Goal: Task Accomplishment & Management: Complete application form

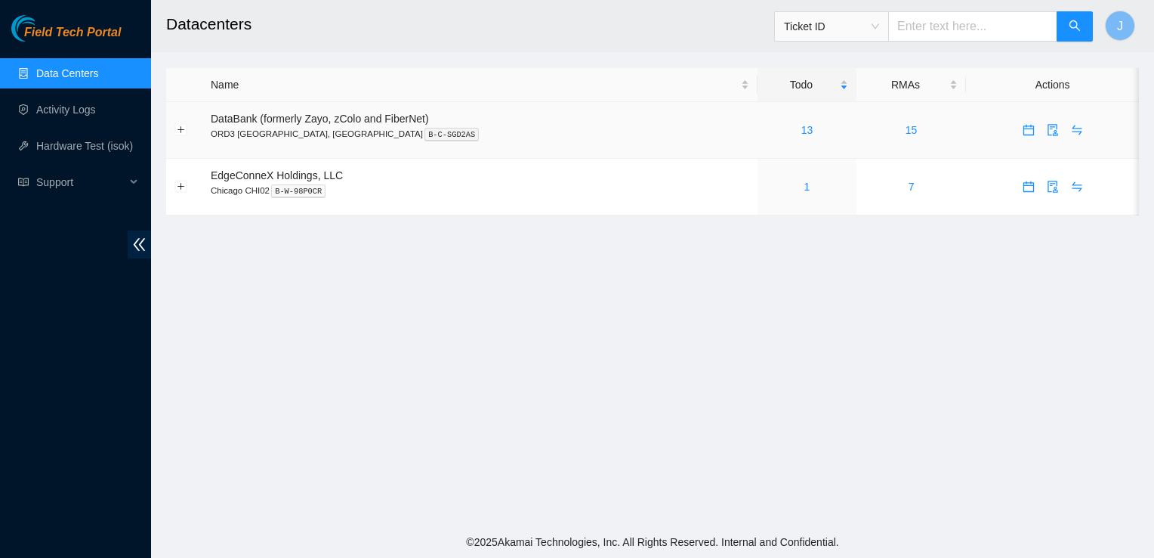
click at [383, 122] on span "DataBank (formerly Zayo, zColo and FiberNet)" at bounding box center [320, 119] width 218 height 12
click at [411, 119] on span "DataBank (formerly Zayo, zColo and FiberNet)" at bounding box center [320, 119] width 218 height 12
click at [802, 131] on link "13" at bounding box center [808, 130] width 12 height 12
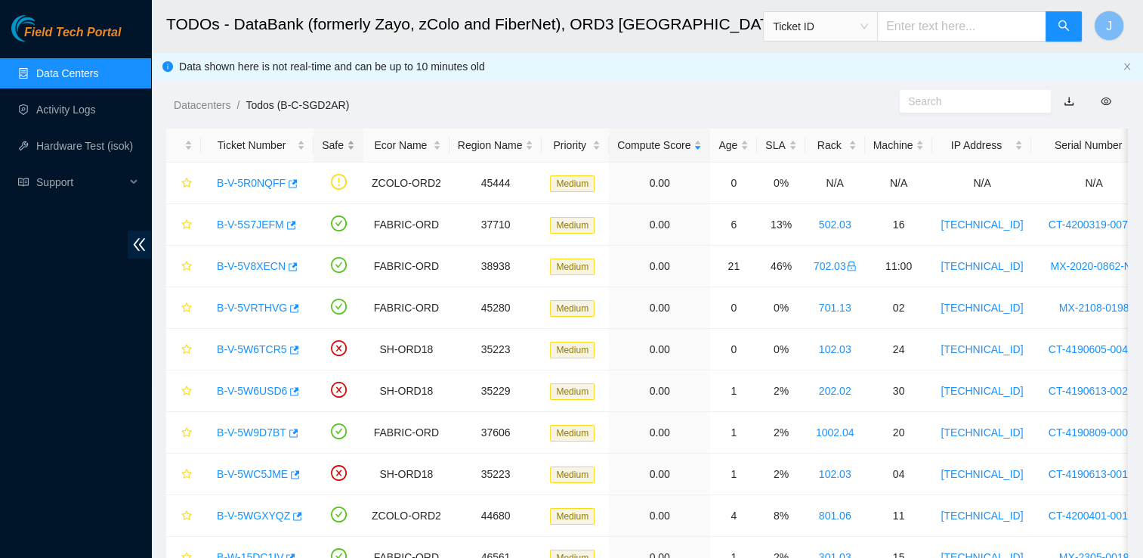
click at [331, 150] on div "Safe" at bounding box center [338, 145] width 33 height 17
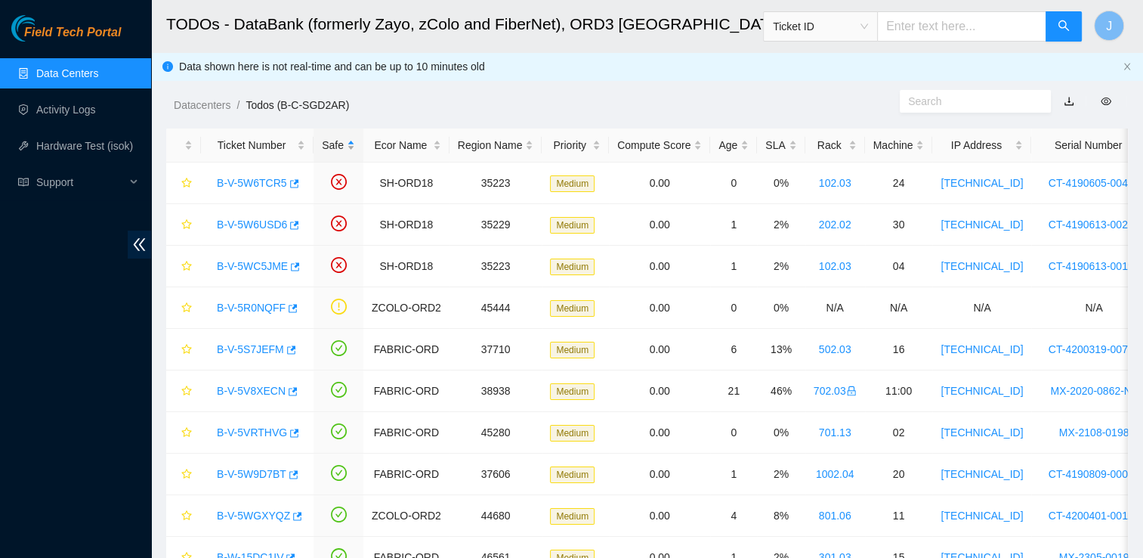
click at [326, 150] on div "Safe" at bounding box center [338, 145] width 33 height 17
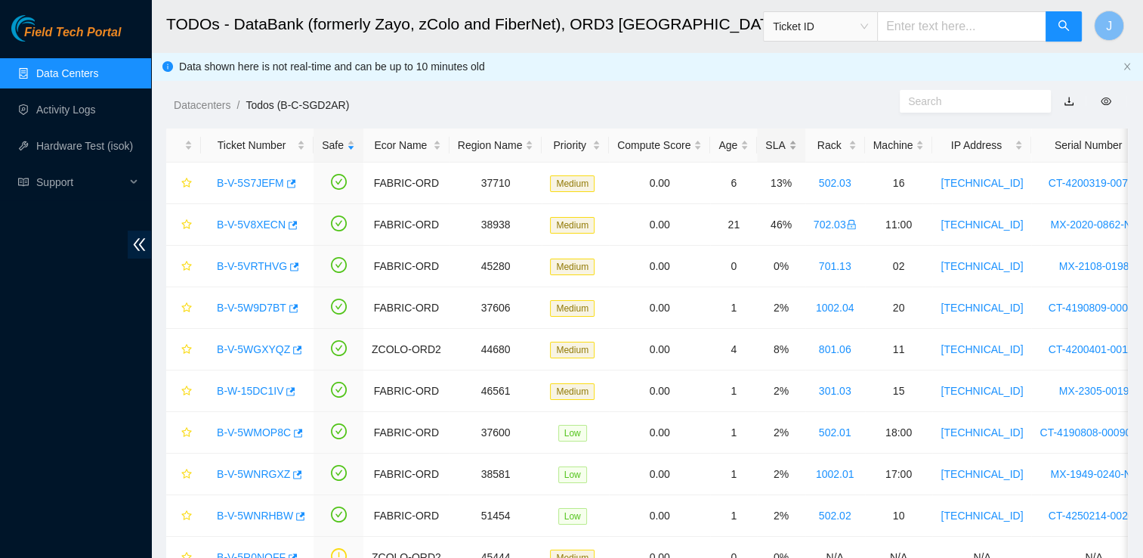
click at [777, 150] on div "SLA" at bounding box center [780, 145] width 31 height 17
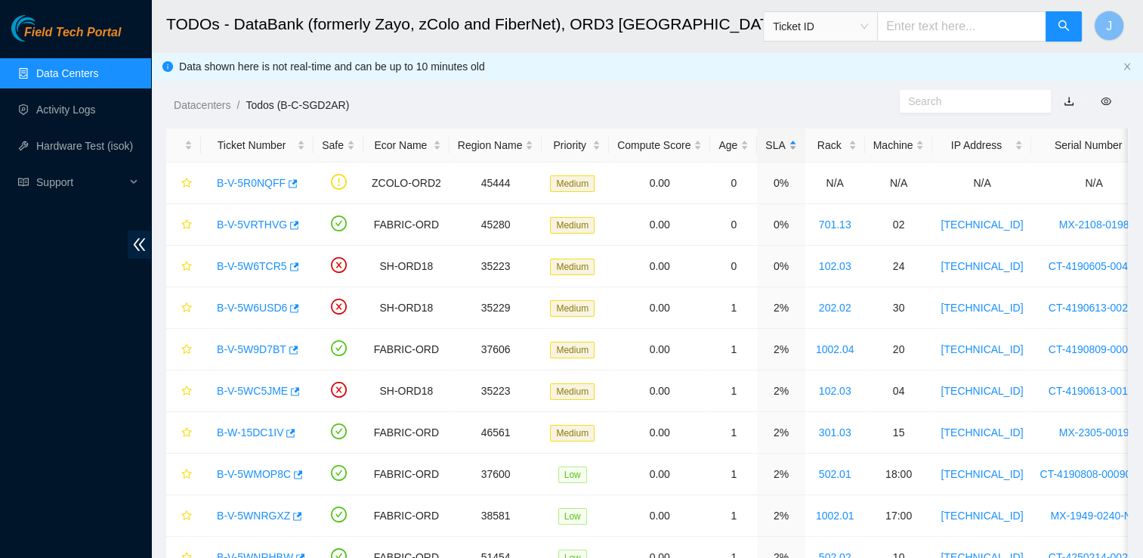
click at [777, 150] on div "SLA" at bounding box center [780, 145] width 31 height 17
click at [85, 109] on link "Activity Logs" at bounding box center [66, 110] width 60 height 12
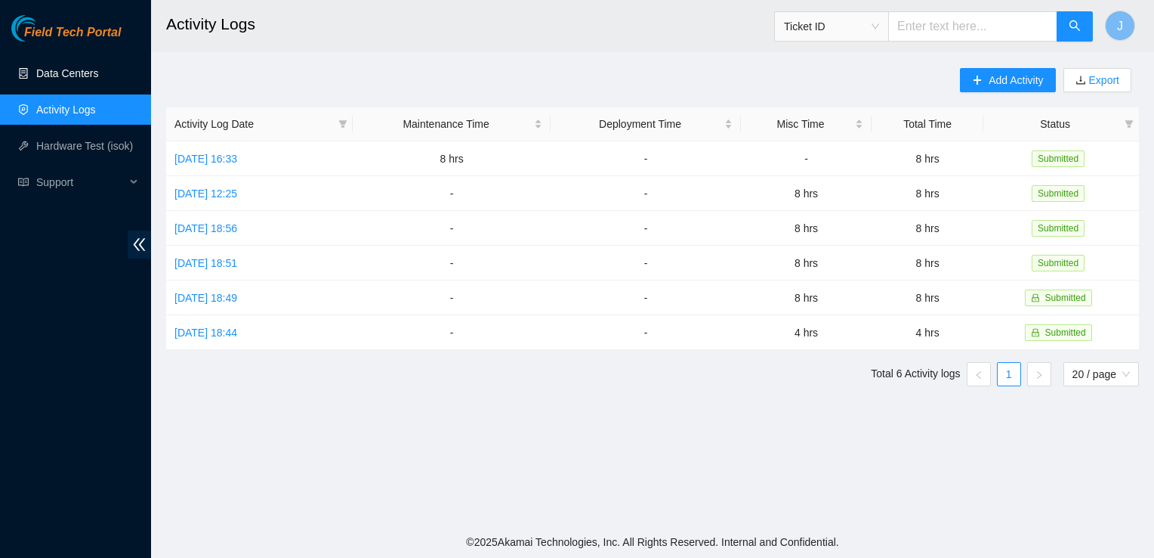
click at [78, 79] on link "Data Centers" at bounding box center [67, 73] width 62 height 12
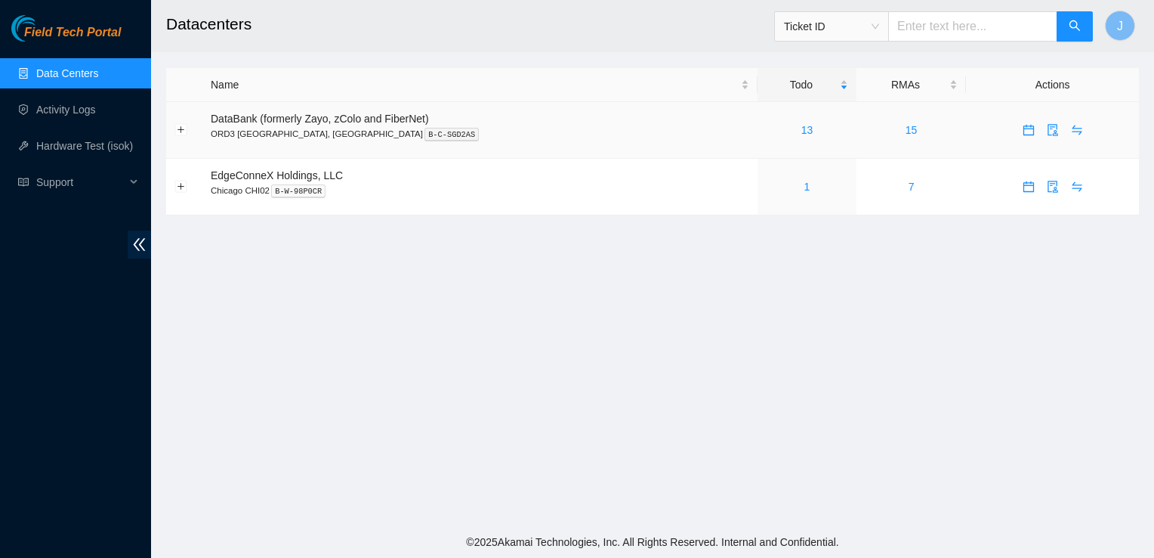
click at [770, 137] on div "13" at bounding box center [807, 130] width 82 height 17
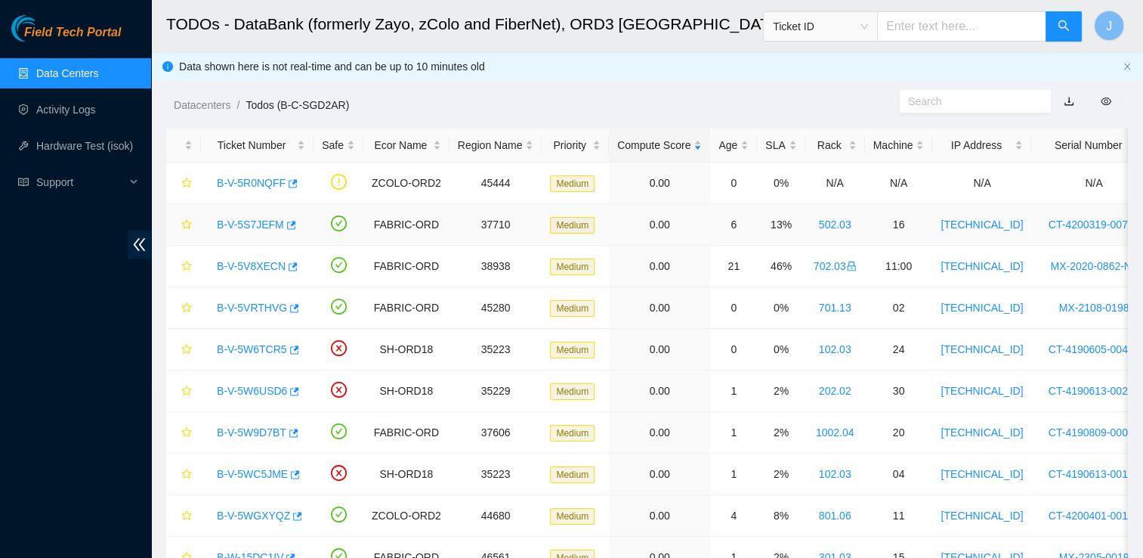
click at [256, 223] on link "B-V-5S7JEFM" at bounding box center [250, 224] width 67 height 12
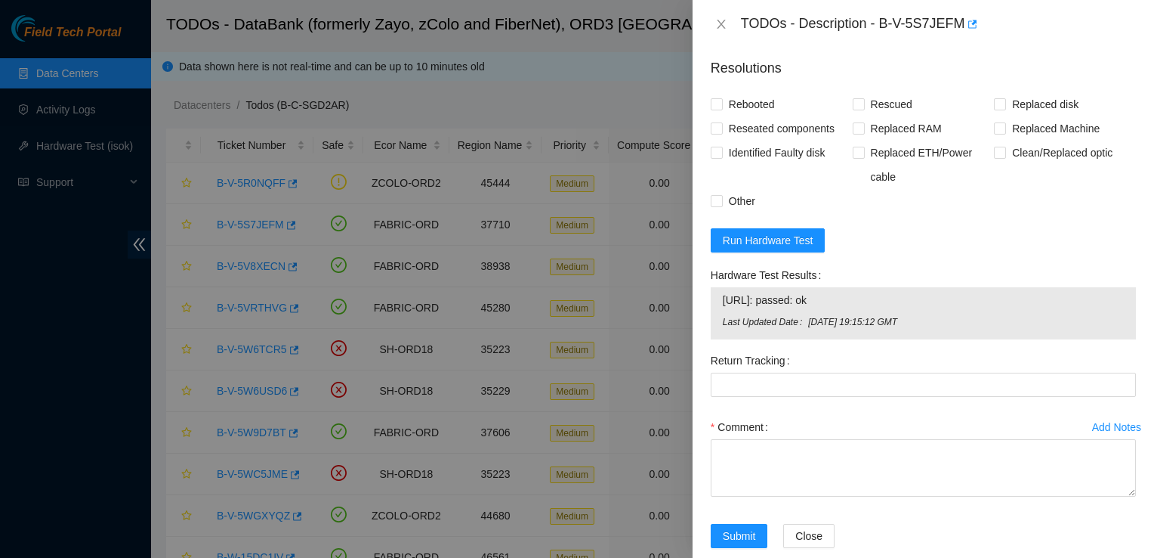
scroll to position [1257, 0]
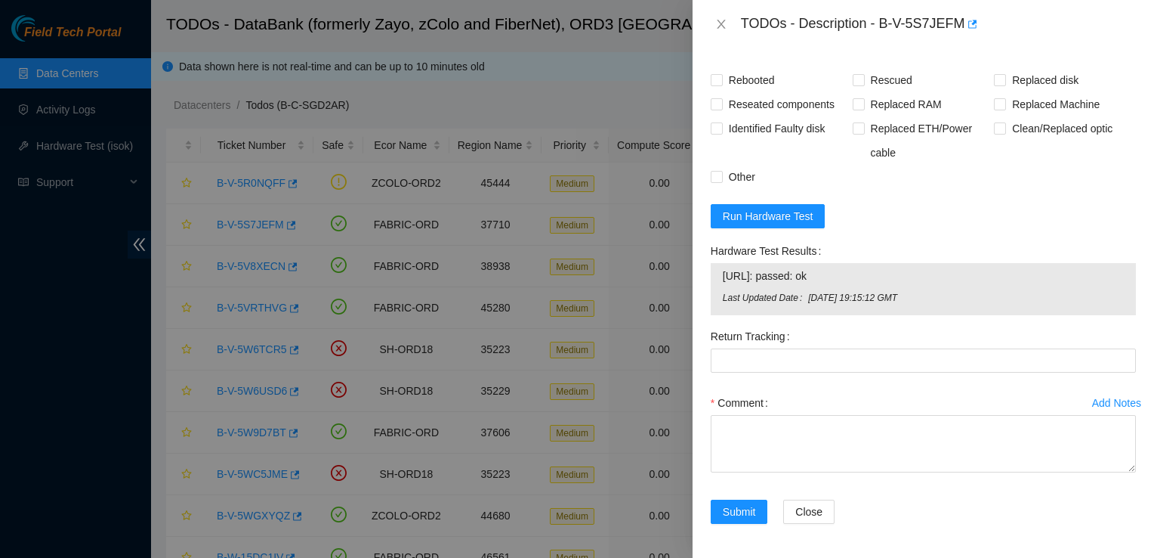
click at [1068, 201] on form "Resolutions Rebooted Rescued Replaced disk Reseated components Replaced RAM Rep…" at bounding box center [923, 282] width 425 height 520
click at [536, 234] on div at bounding box center [577, 279] width 1154 height 558
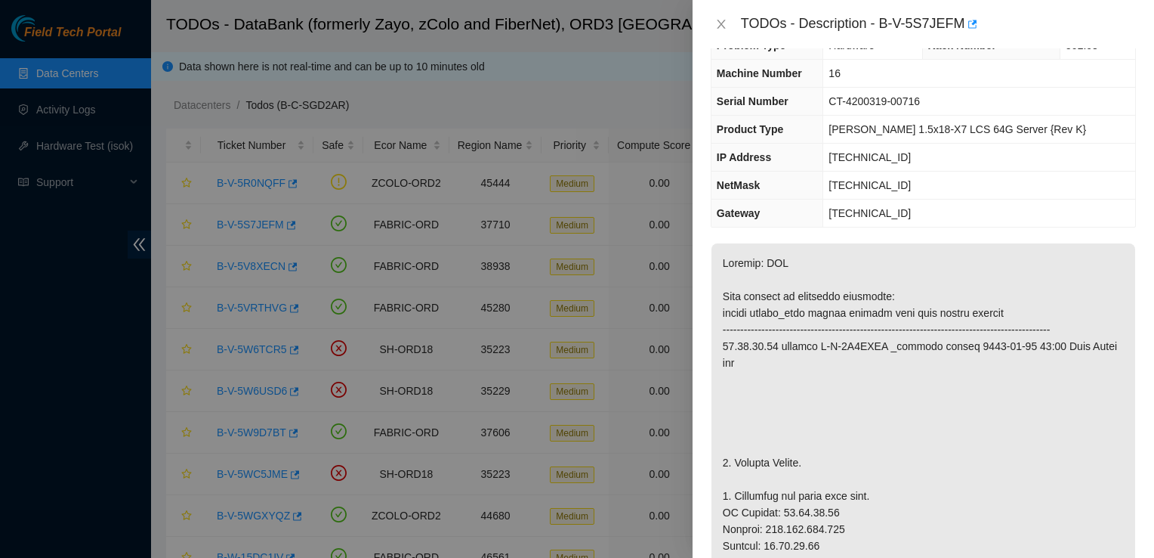
scroll to position [0, 0]
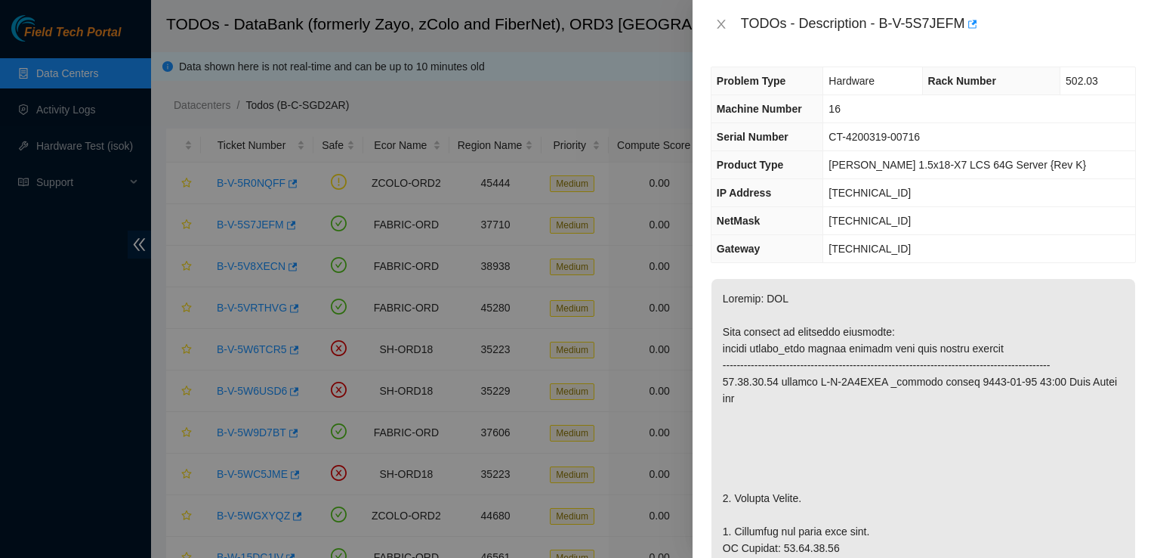
click at [1094, 264] on div "Problem Type Hardware Rack Number 502.03 Machine Number 16 Serial Number CT-420…" at bounding box center [924, 302] width 462 height 509
drag, startPoint x: 883, startPoint y: 23, endPoint x: 959, endPoint y: 39, distance: 77.9
click at [959, 39] on div "TODOs - Description - B-V-5S7JEFM" at bounding box center [924, 24] width 462 height 48
copy div "B-V-5S7JEFM"
click at [1068, 180] on td "[TECHNICAL_ID]" at bounding box center [980, 193] width 312 height 28
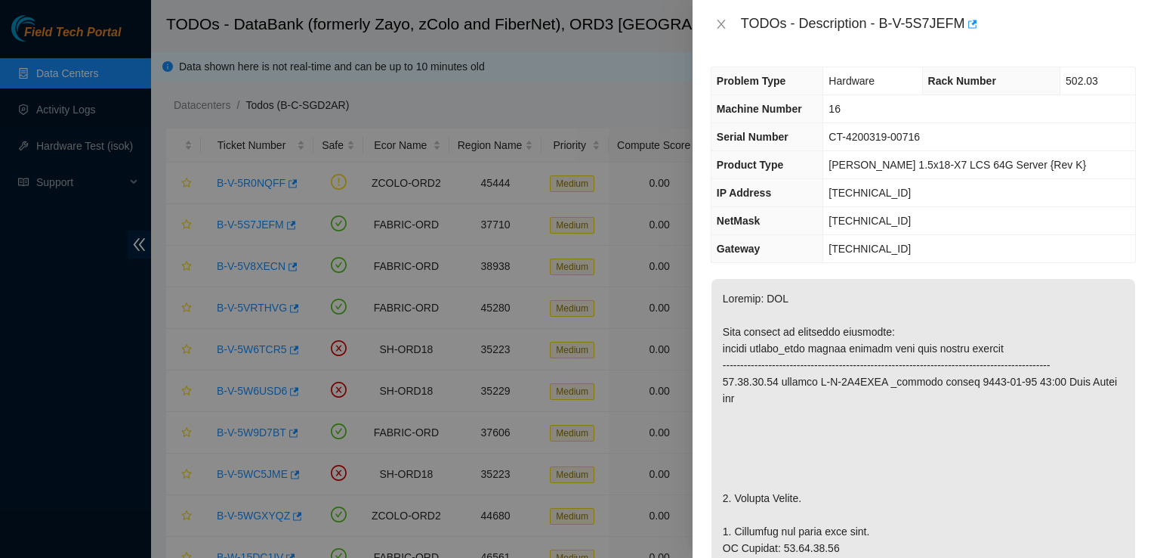
click at [979, 48] on div "TODOs - Description - B-V-5S7JEFM" at bounding box center [924, 24] width 462 height 48
drag, startPoint x: 882, startPoint y: 24, endPoint x: 962, endPoint y: 29, distance: 80.2
click at [962, 29] on div "TODOs - Description - B-V-5S7JEFM" at bounding box center [938, 24] width 395 height 24
copy div "B-V-5S7JEFM"
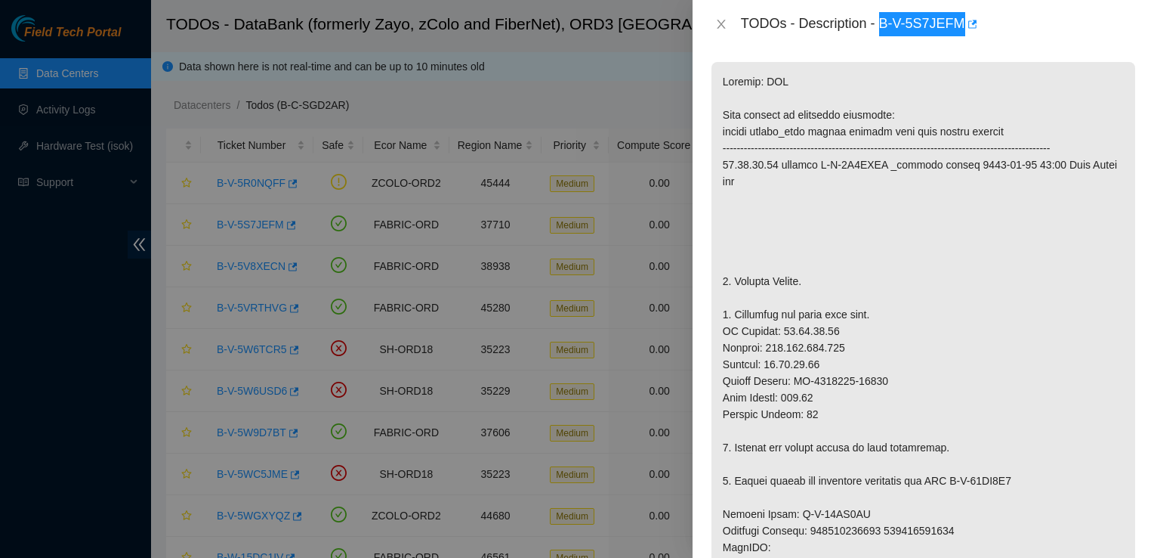
scroll to position [218, 0]
click at [952, 308] on p at bounding box center [924, 513] width 424 height 904
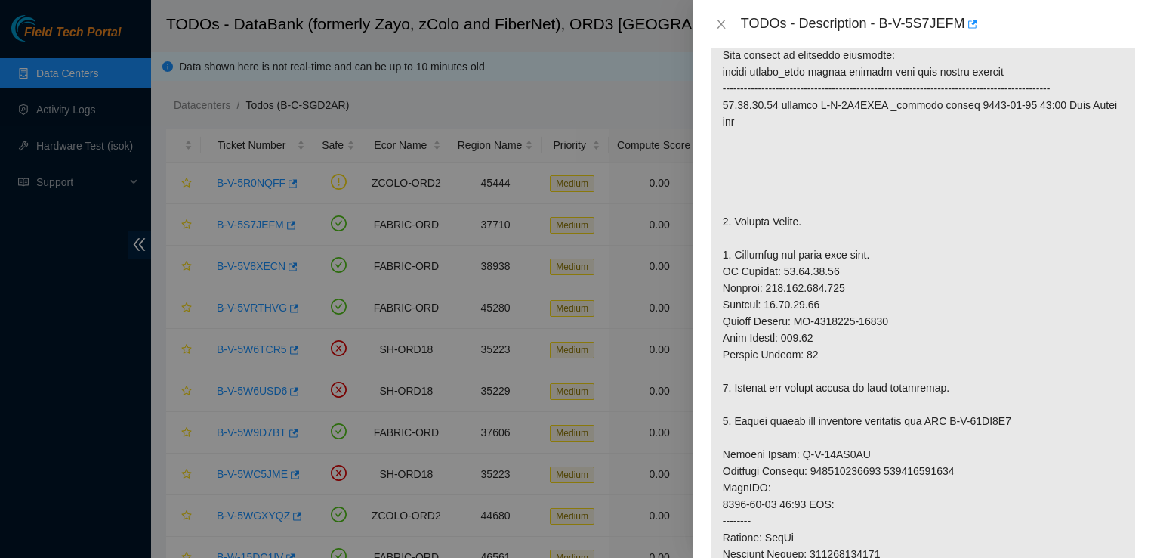
scroll to position [0, 0]
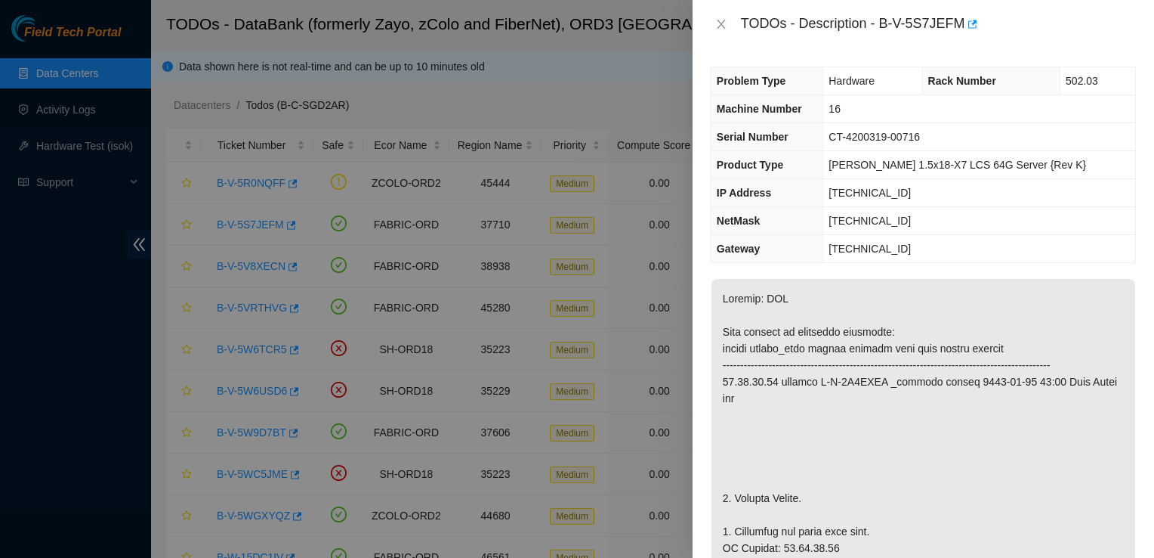
click at [1125, 171] on div "Problem Type Hardware Rack Number 502.03 Machine Number 16 Serial Number CT-420…" at bounding box center [924, 302] width 462 height 509
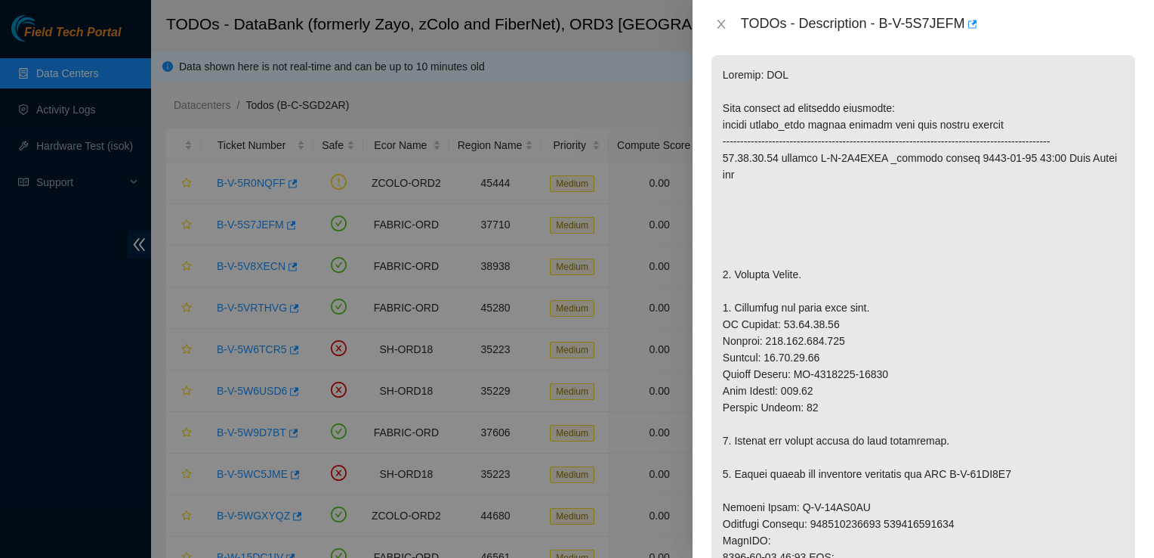
scroll to position [253, 0]
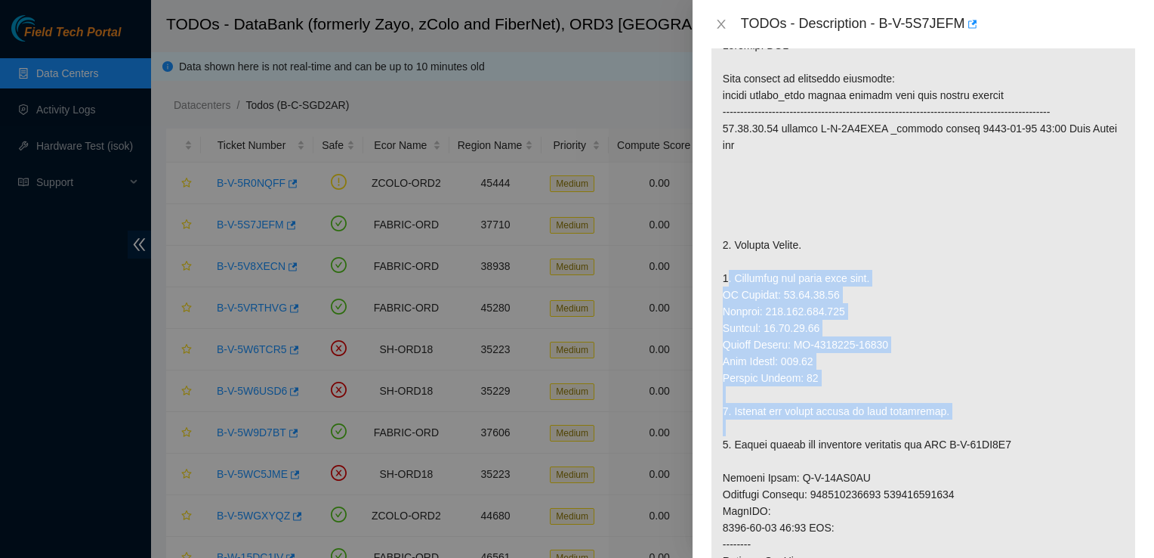
drag, startPoint x: 725, startPoint y: 277, endPoint x: 904, endPoint y: 419, distance: 228.0
click at [904, 419] on p at bounding box center [924, 478] width 424 height 904
drag, startPoint x: 904, startPoint y: 419, endPoint x: 1092, endPoint y: 354, distance: 199.0
click at [1092, 354] on p at bounding box center [924, 478] width 424 height 904
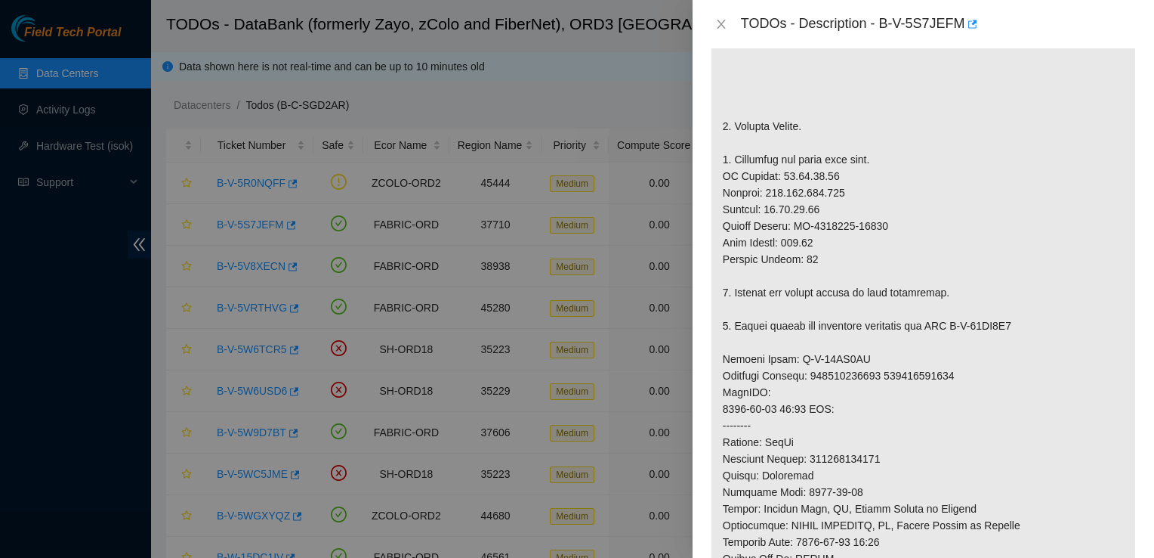
scroll to position [401, 0]
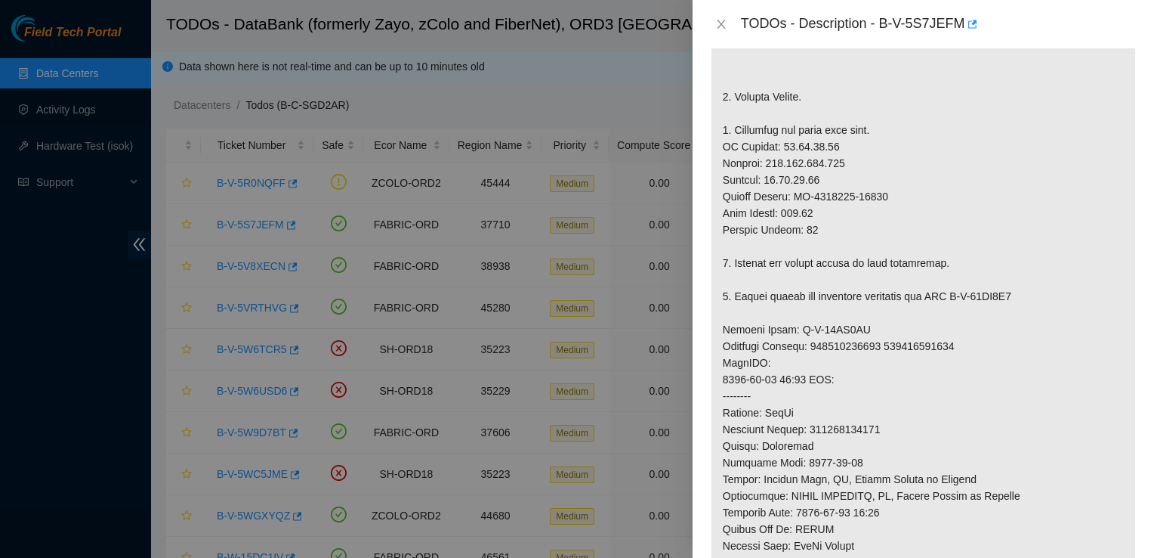
click at [934, 338] on p at bounding box center [924, 330] width 424 height 904
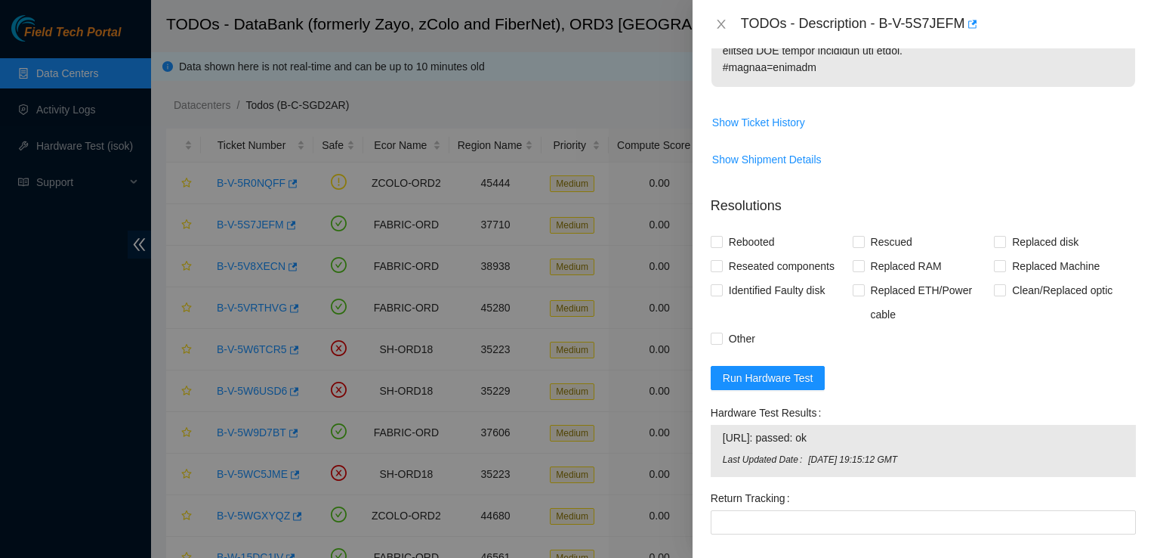
scroll to position [1096, 0]
click at [725, 244] on span "Rebooted" at bounding box center [752, 241] width 58 height 24
click at [722, 244] on input "Rebooted" at bounding box center [716, 240] width 11 height 11
checkbox input "true"
click at [865, 244] on span "Rescued" at bounding box center [892, 241] width 54 height 24
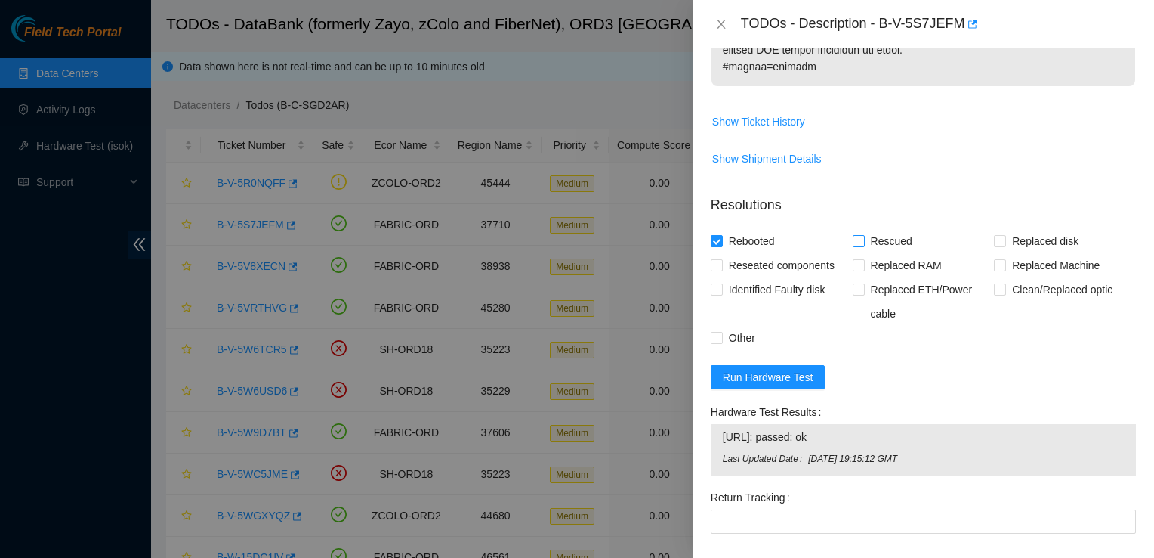
click at [862, 244] on input "Rescued" at bounding box center [858, 240] width 11 height 11
checkbox input "true"
click at [1011, 273] on span "Replaced Machine" at bounding box center [1056, 265] width 100 height 24
click at [1005, 270] on input "Replaced Machine" at bounding box center [999, 264] width 11 height 11
checkbox input "true"
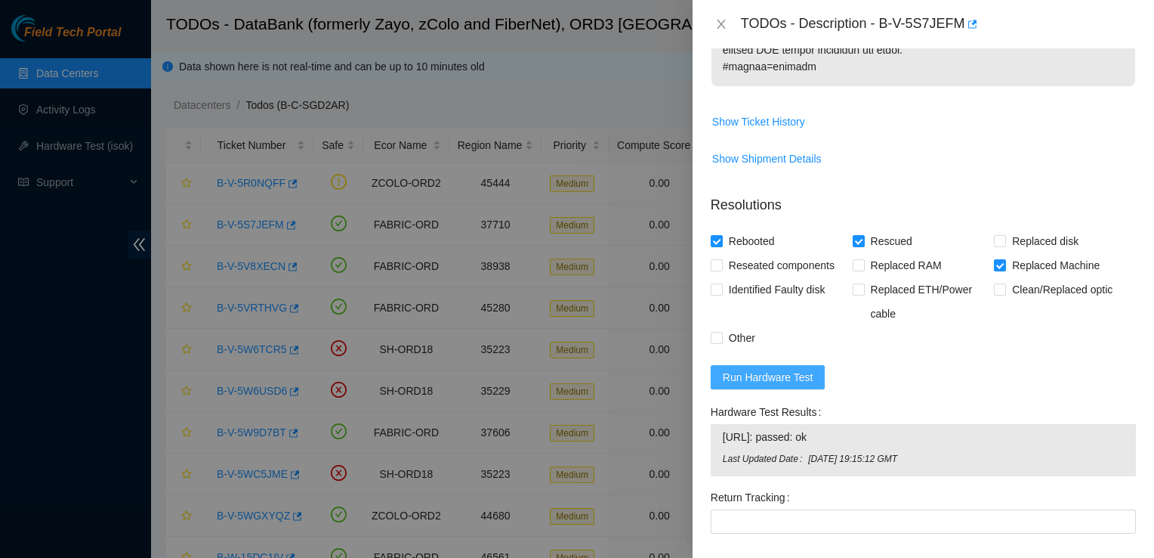
click at [795, 372] on span "Run Hardware Test" at bounding box center [768, 377] width 91 height 17
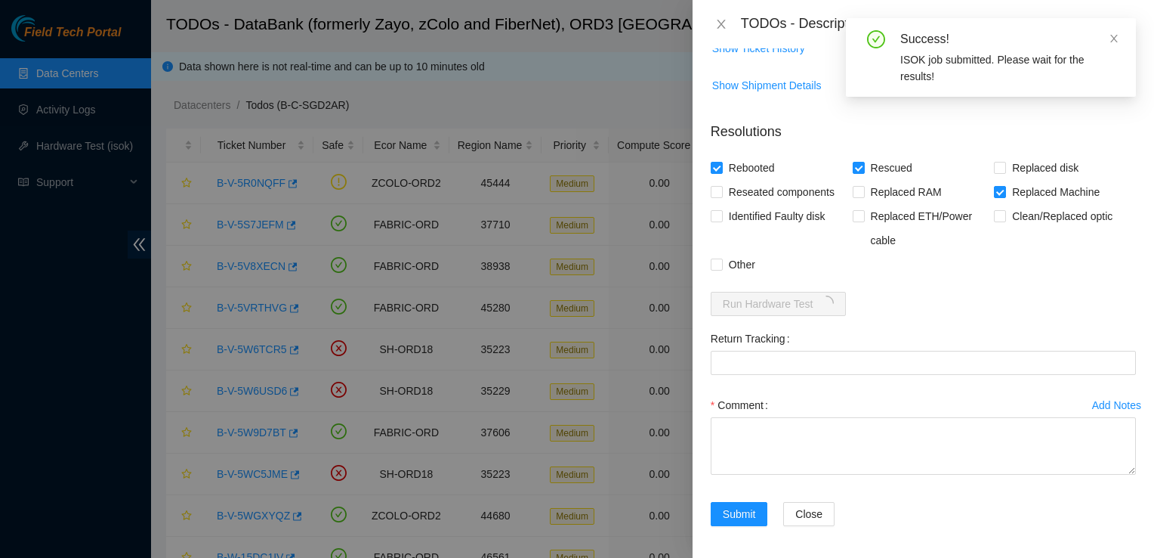
scroll to position [1173, 0]
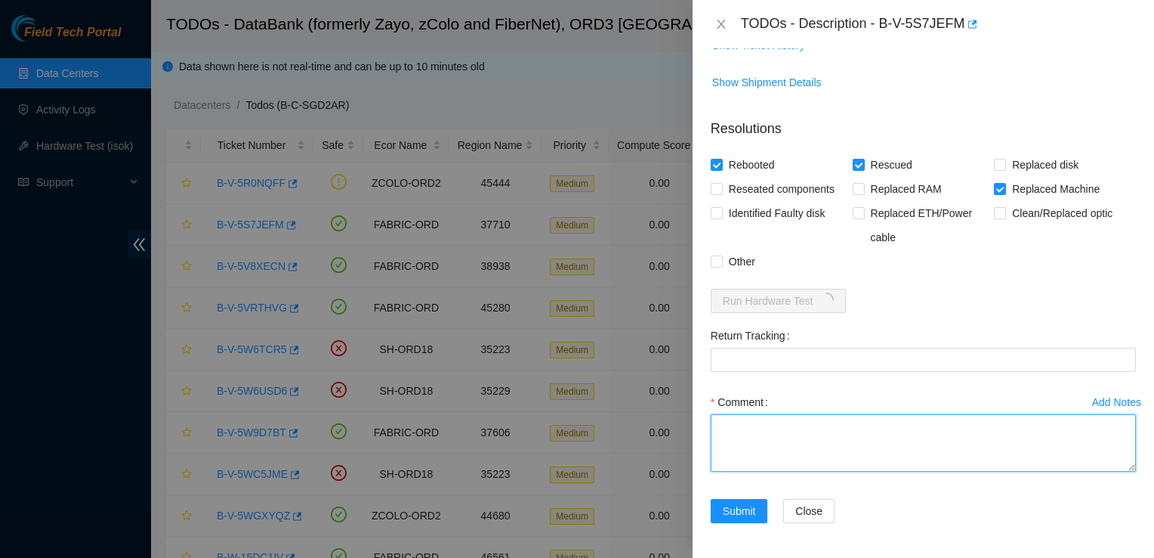
click at [943, 428] on textarea "Comment" at bounding box center [923, 442] width 425 height 57
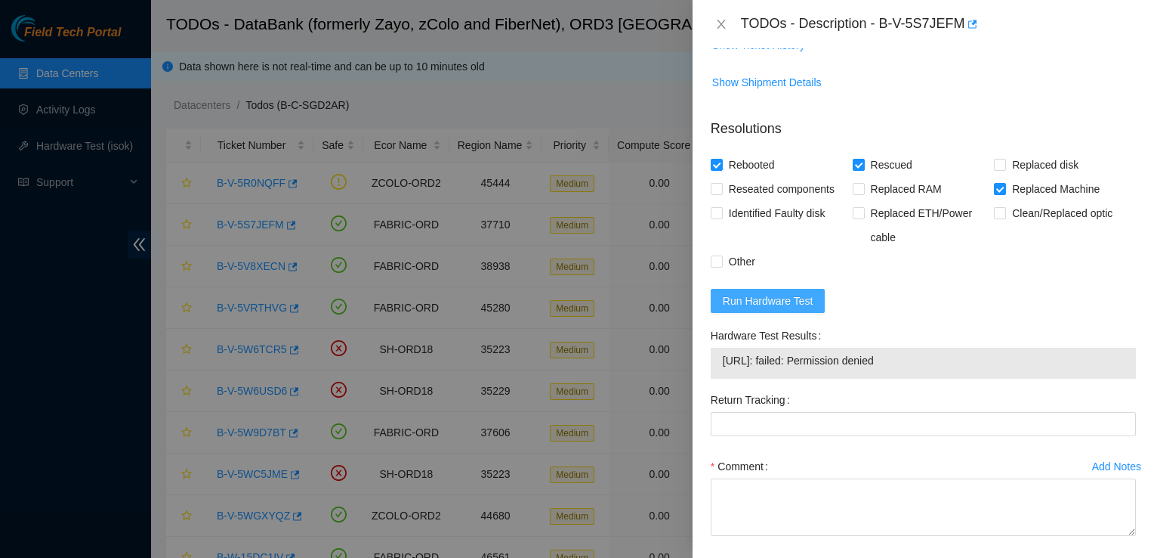
click at [799, 304] on span "Run Hardware Test" at bounding box center [768, 300] width 91 height 17
drag, startPoint x: 880, startPoint y: 358, endPoint x: 895, endPoint y: 358, distance: 14.4
click at [895, 358] on span "[URL]: failed: Permission denied" at bounding box center [923, 360] width 401 height 17
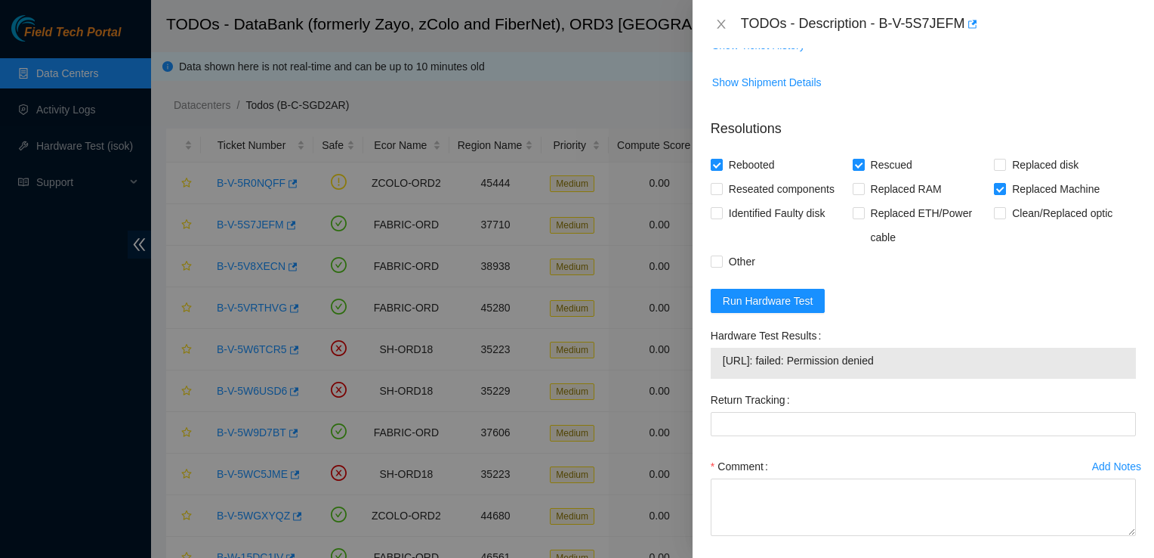
drag, startPoint x: 895, startPoint y: 358, endPoint x: 734, endPoint y: 372, distance: 161.5
click at [734, 372] on td "[URL]: failed: Permission denied" at bounding box center [923, 362] width 403 height 23
copy span "[URL]: failed: Permission denied"
click at [995, 272] on div "Rebooted Rescued Replaced disk Reseated components Replaced RAM Replaced Machin…" at bounding box center [923, 213] width 425 height 121
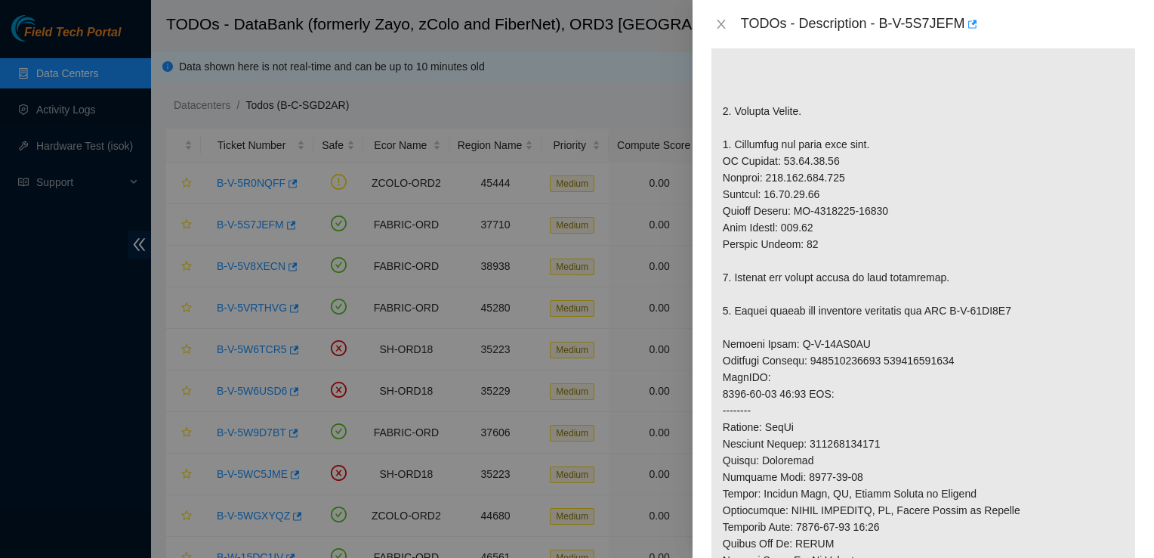
scroll to position [387, 0]
click at [966, 270] on p at bounding box center [924, 344] width 424 height 904
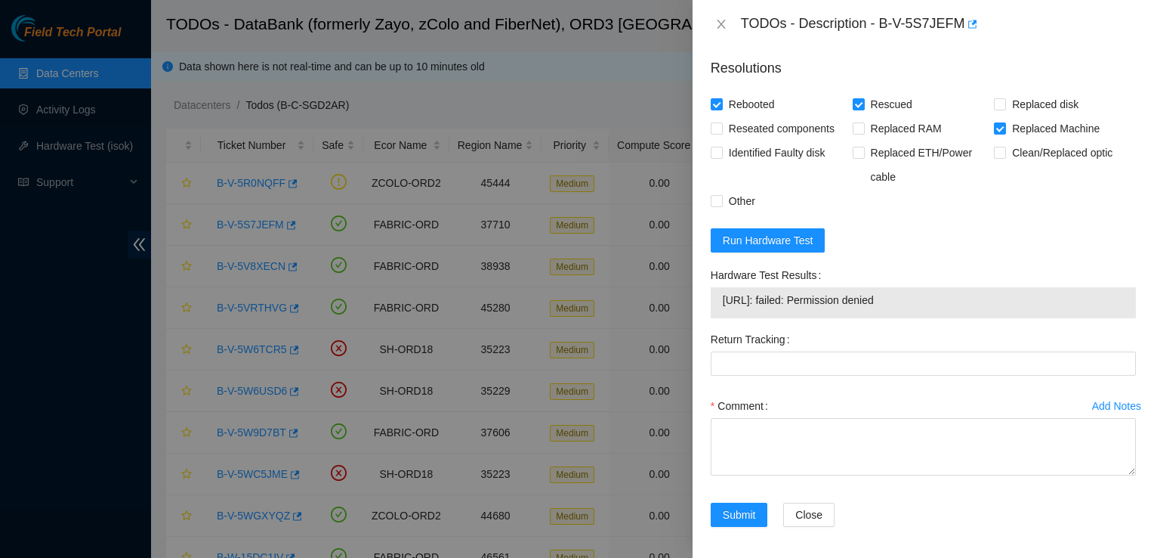
scroll to position [1236, 0]
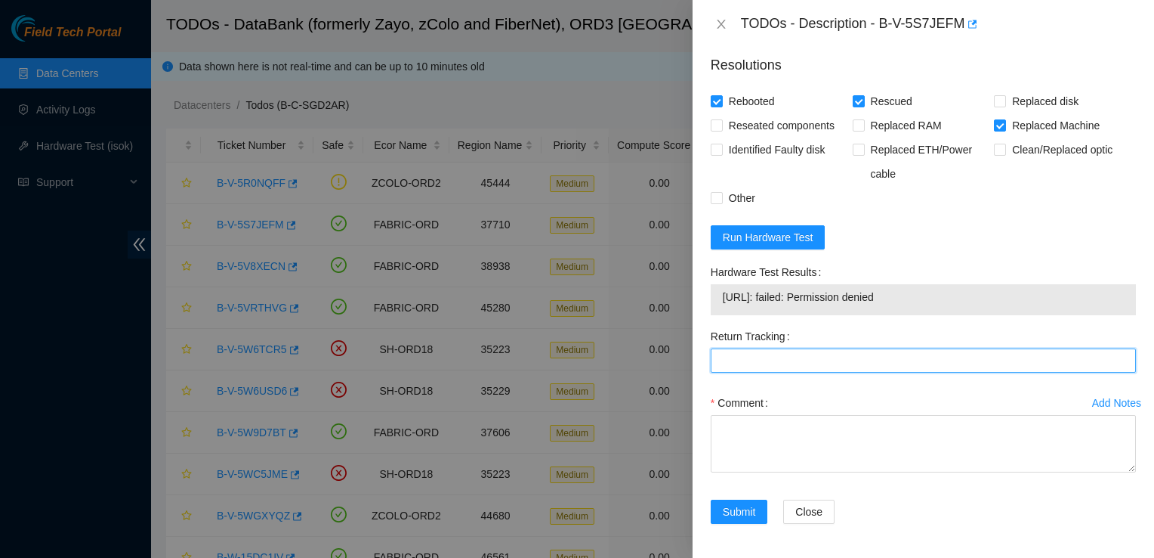
click at [874, 366] on Tracking "Return Tracking" at bounding box center [923, 360] width 425 height 24
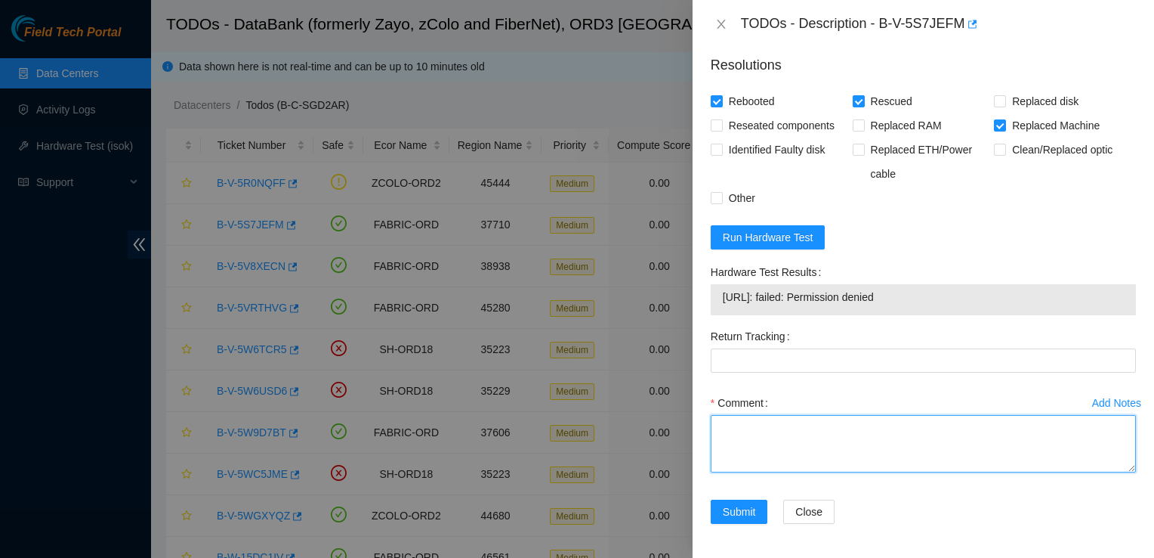
click at [822, 431] on textarea "Comment" at bounding box center [923, 443] width 425 height 57
type textarea "D"
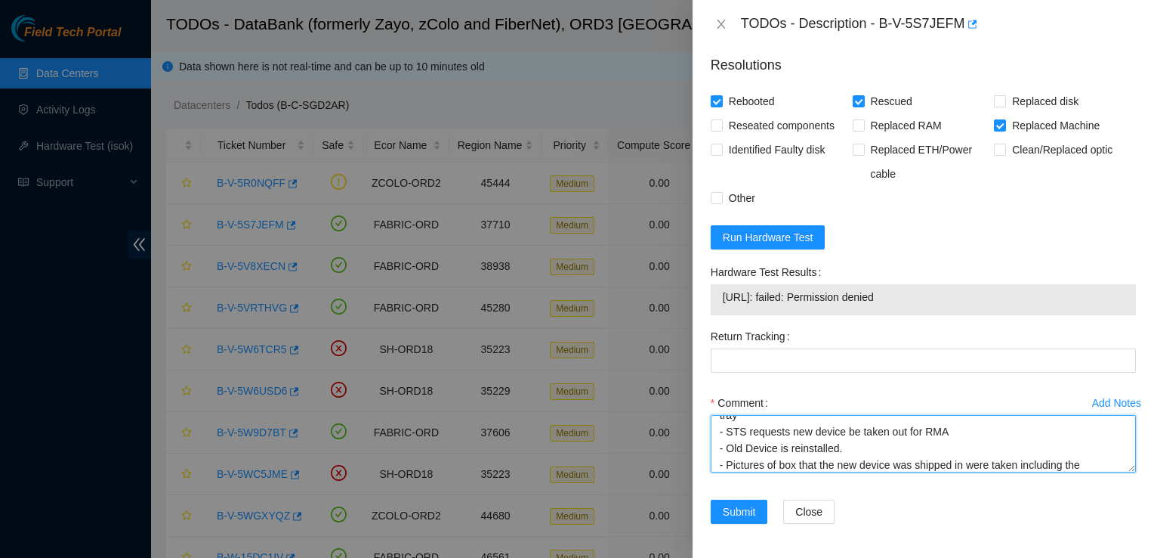
scroll to position [79, 0]
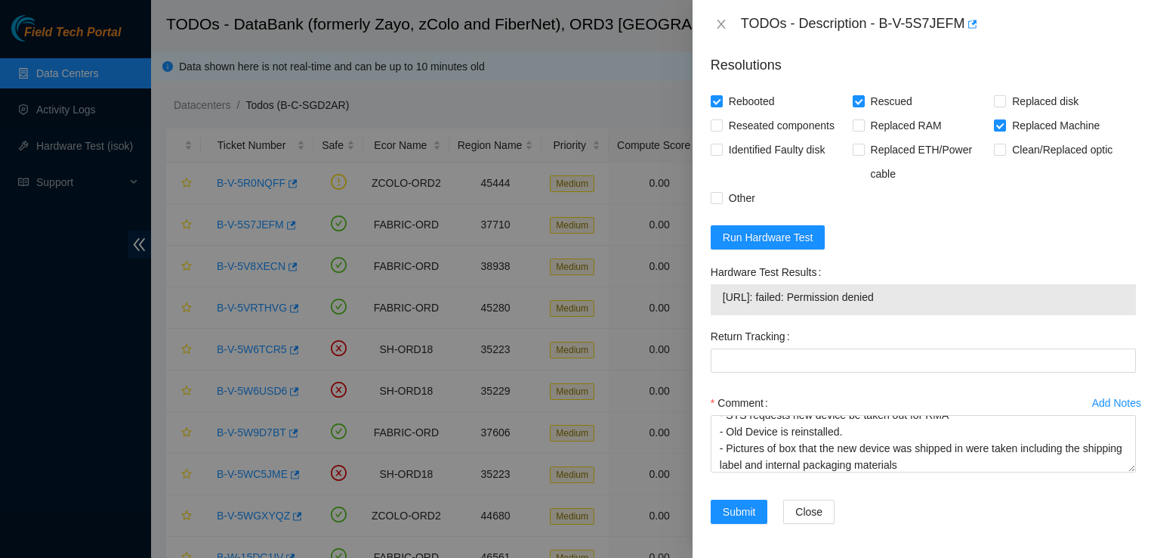
click at [1119, 385] on div "Return Tracking" at bounding box center [923, 357] width 437 height 66
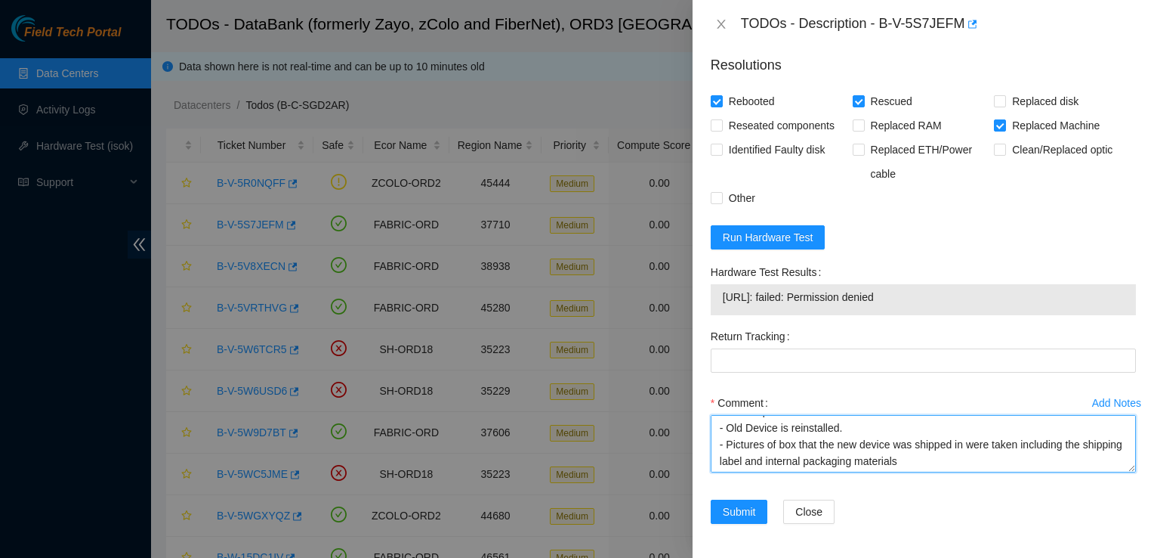
click at [993, 467] on textarea "- Located old device location - Replaced with new device - New device ISOK resu…" at bounding box center [923, 443] width 425 height 57
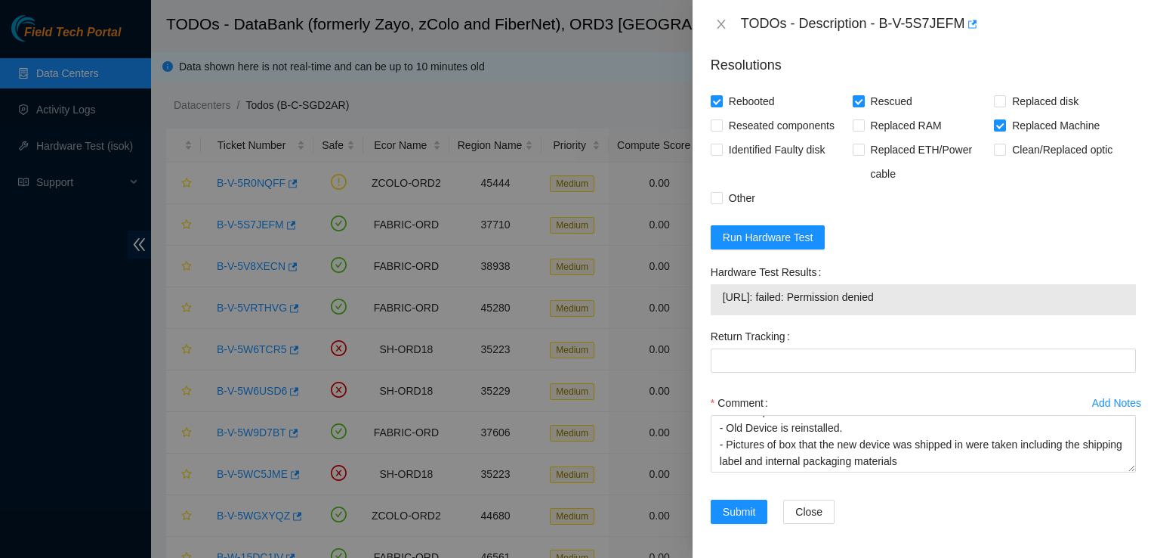
click at [1095, 522] on div "Submit Close" at bounding box center [923, 520] width 437 height 42
drag, startPoint x: 1010, startPoint y: 413, endPoint x: 1015, endPoint y: 360, distance: 52.4
click at [1015, 360] on form "Resolutions Rebooted Rescued Replaced disk Reseated components Replaced RAM Rep…" at bounding box center [923, 292] width 425 height 499
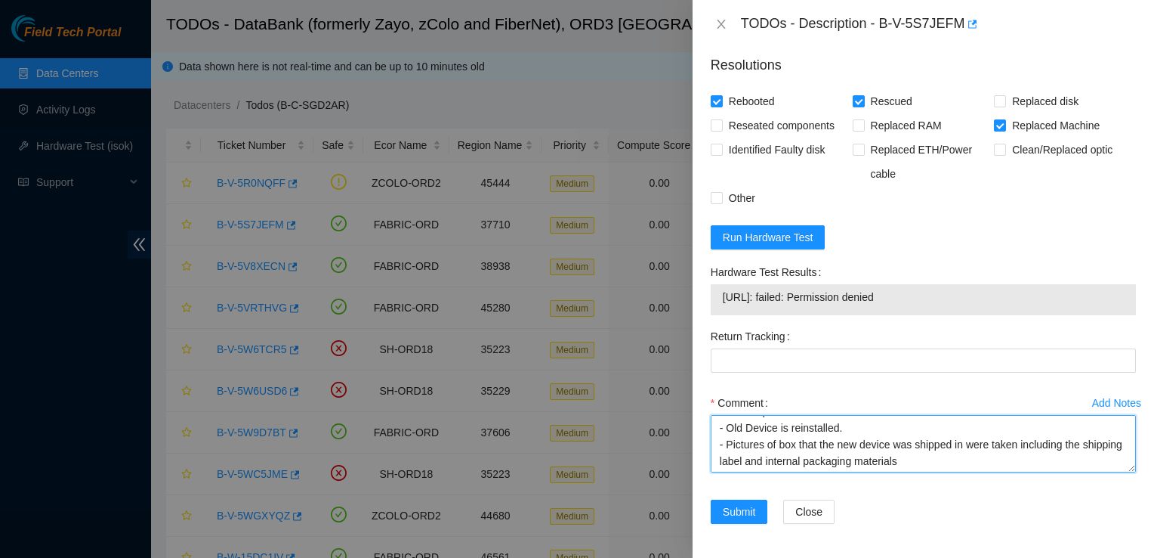
click at [964, 463] on textarea "- Located old device location - Replaced with new device - New device ISOK resu…" at bounding box center [923, 443] width 425 height 57
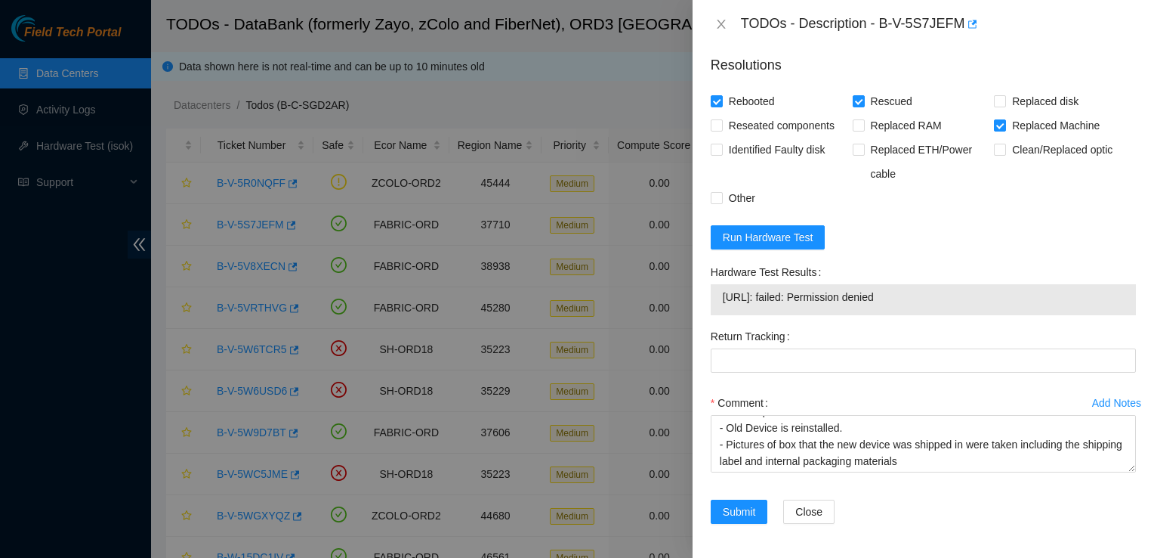
click at [1092, 403] on div "Add Notes" at bounding box center [1116, 402] width 49 height 11
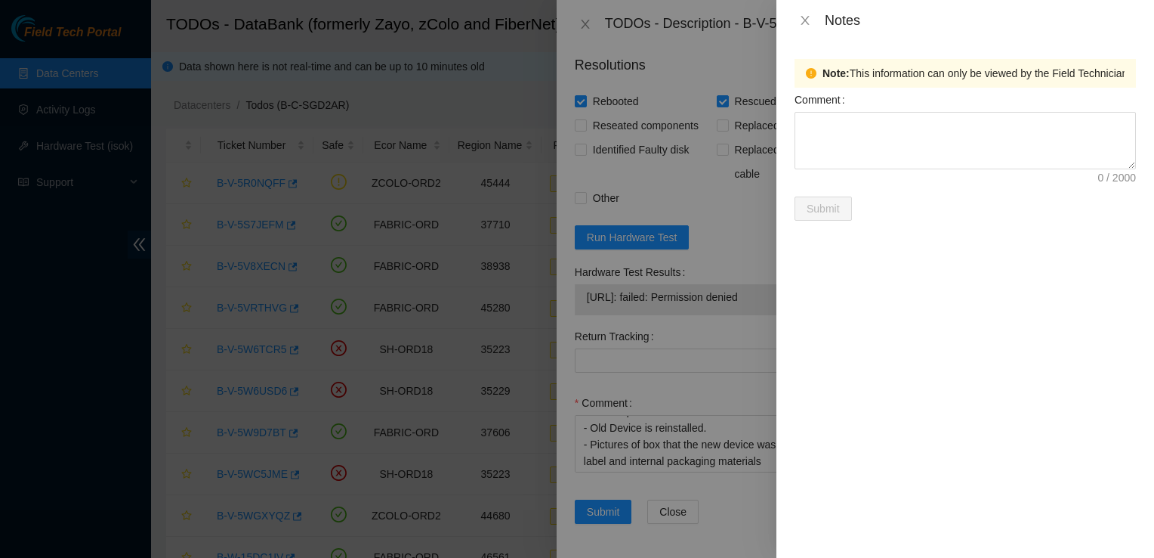
click at [672, 455] on div at bounding box center [577, 279] width 1154 height 558
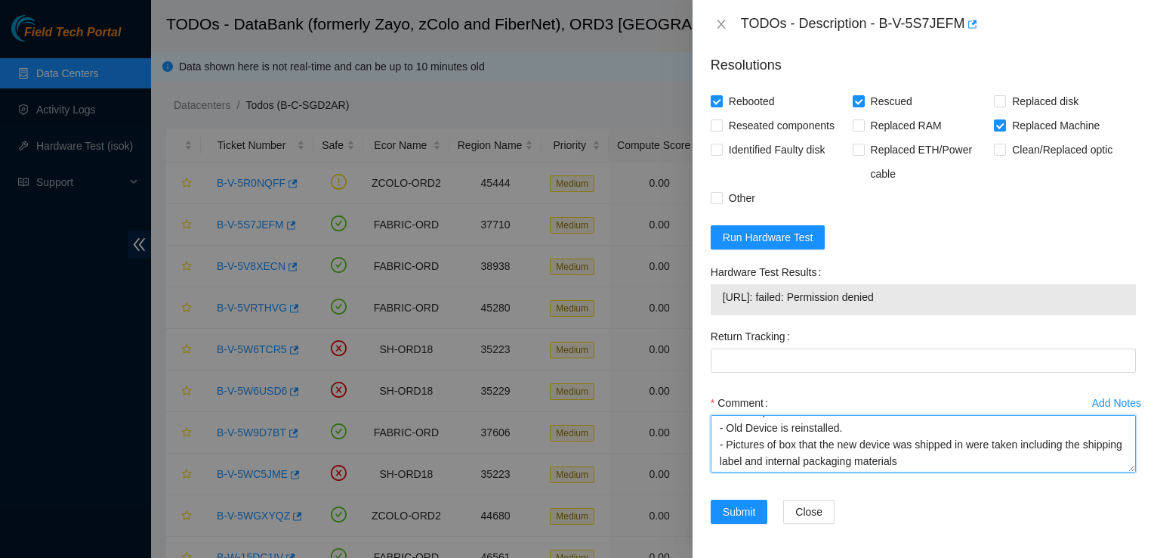
click at [934, 455] on textarea "- Located old device location - Replaced with new device - New device ISOK resu…" at bounding box center [923, 443] width 425 height 57
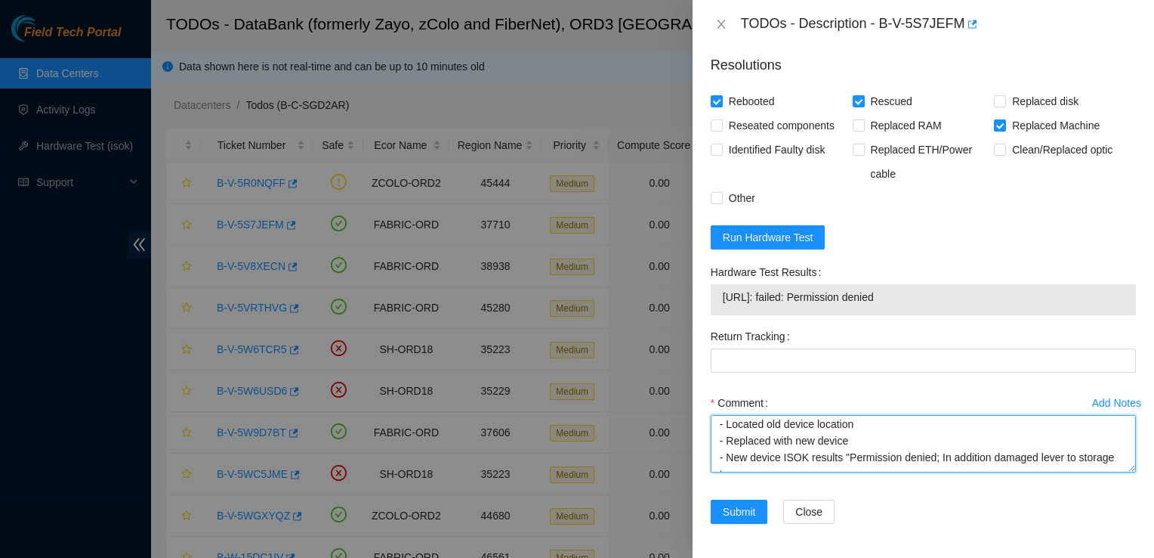
scroll to position [79, 0]
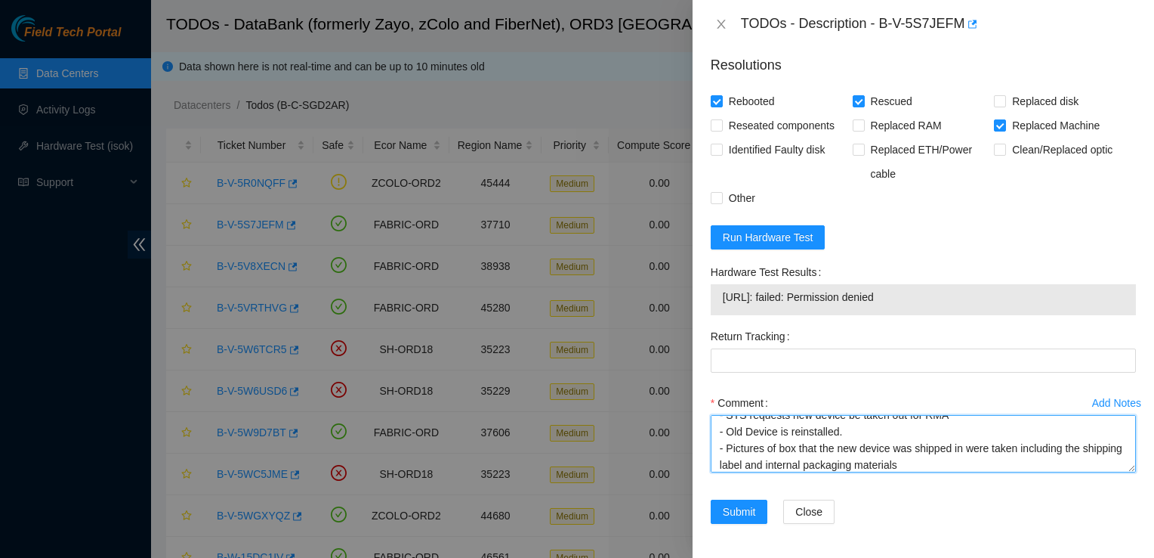
click at [1016, 448] on textarea "- Located old device location - Replaced with new device - New device ISOK resu…" at bounding box center [923, 443] width 425 height 57
click at [778, 452] on textarea "- Located old device location - Replaced with new device - New device ISOK resu…" at bounding box center [923, 443] width 425 height 57
click at [948, 462] on textarea "- Located old device location - Replaced with new device - New device ISOK resu…" at bounding box center [923, 443] width 425 height 57
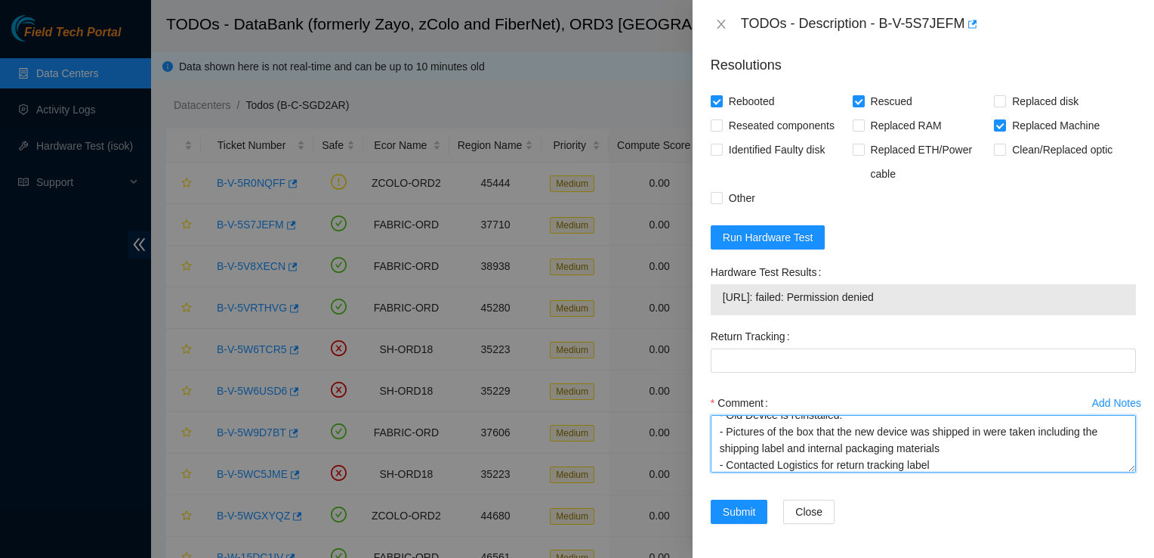
scroll to position [112, 0]
type textarea "- Located old device location - Replaced with new device - New device ISOK resu…"
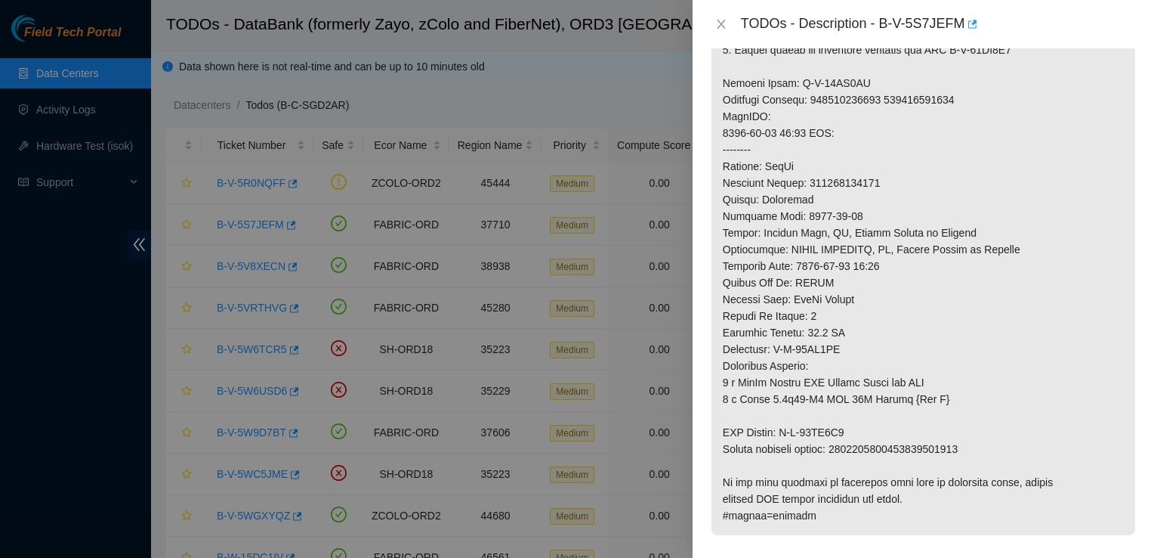
scroll to position [654, 0]
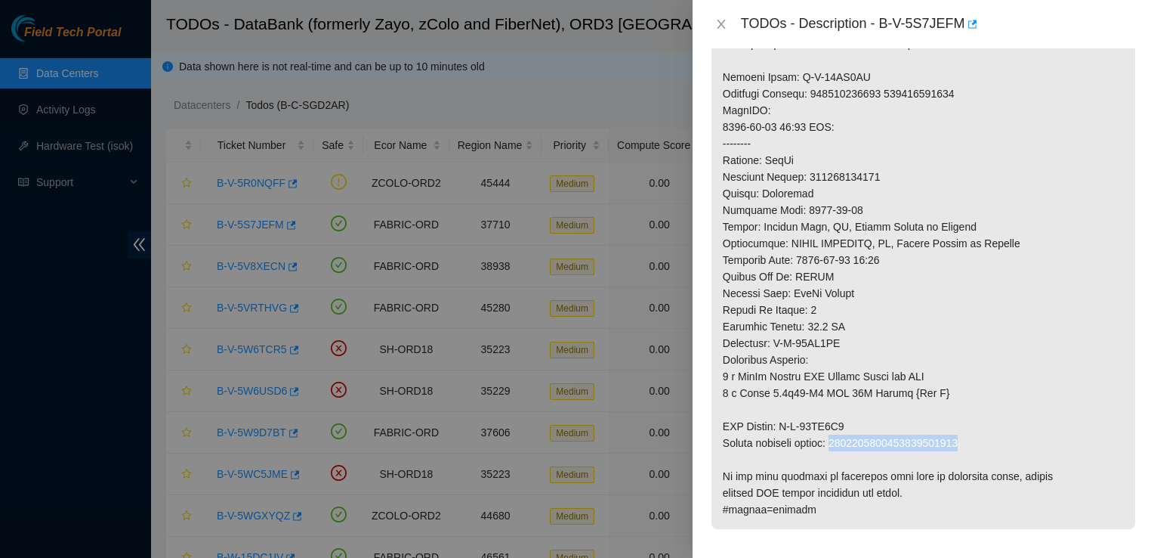
drag, startPoint x: 838, startPoint y: 440, endPoint x: 964, endPoint y: 443, distance: 126.2
click at [964, 443] on p at bounding box center [924, 77] width 424 height 904
drag, startPoint x: 724, startPoint y: 423, endPoint x: 963, endPoint y: 438, distance: 240.0
click at [963, 438] on p at bounding box center [924, 77] width 424 height 904
copy p "RMA Return: B-W-16AG3S0 Return tracking number: 9612018969028700239012"
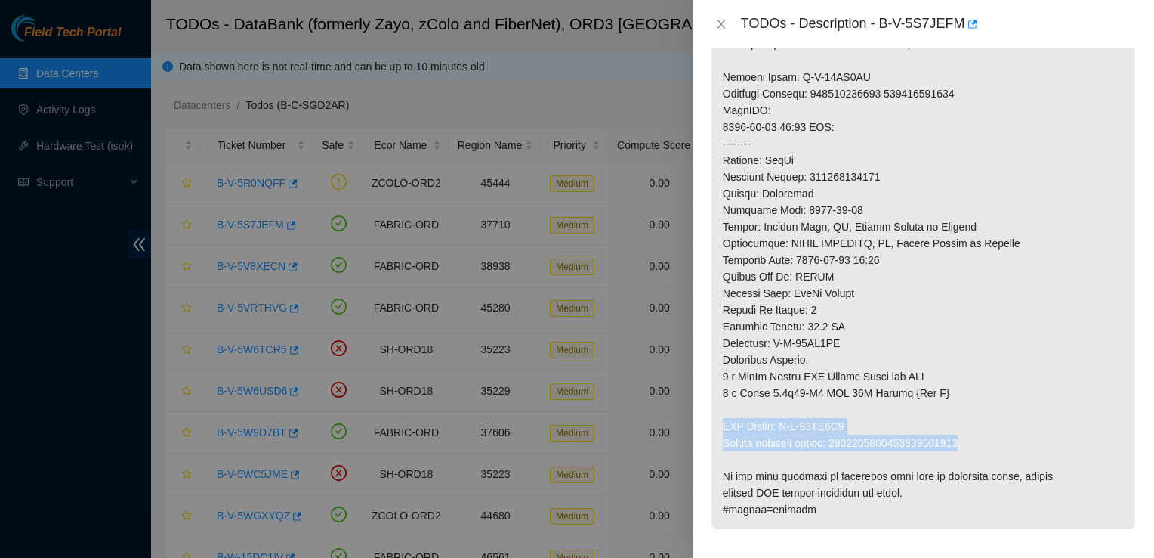
scroll to position [1236, 0]
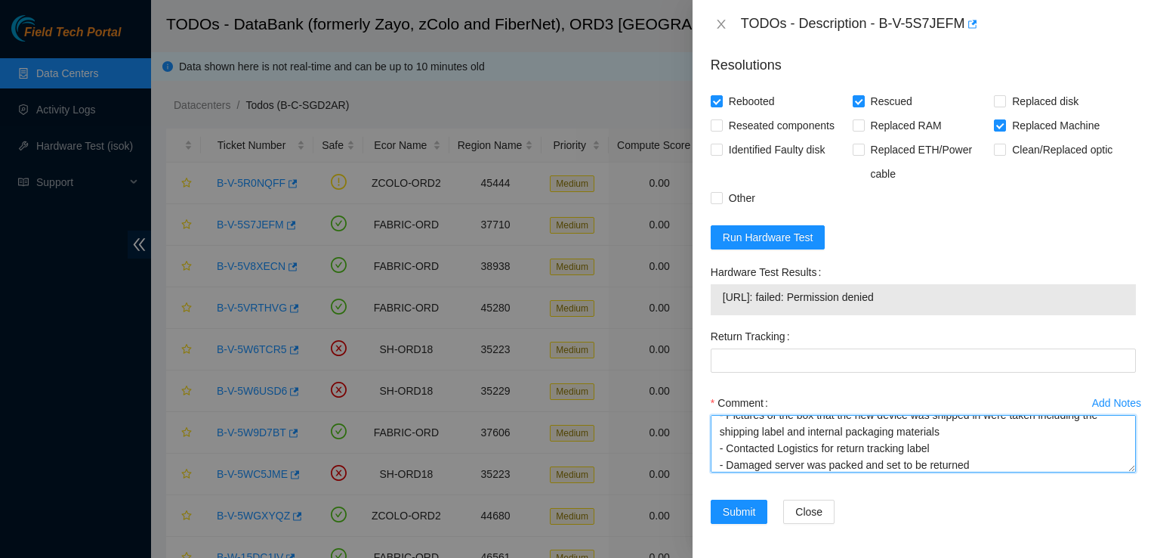
click at [939, 450] on textarea "- Located old device location - Replaced with new device - New device ISOK resu…" at bounding box center [923, 443] width 425 height 57
click at [970, 453] on textarea "- Located old device location - Replaced with new device - New device ISOK resu…" at bounding box center [923, 443] width 425 height 57
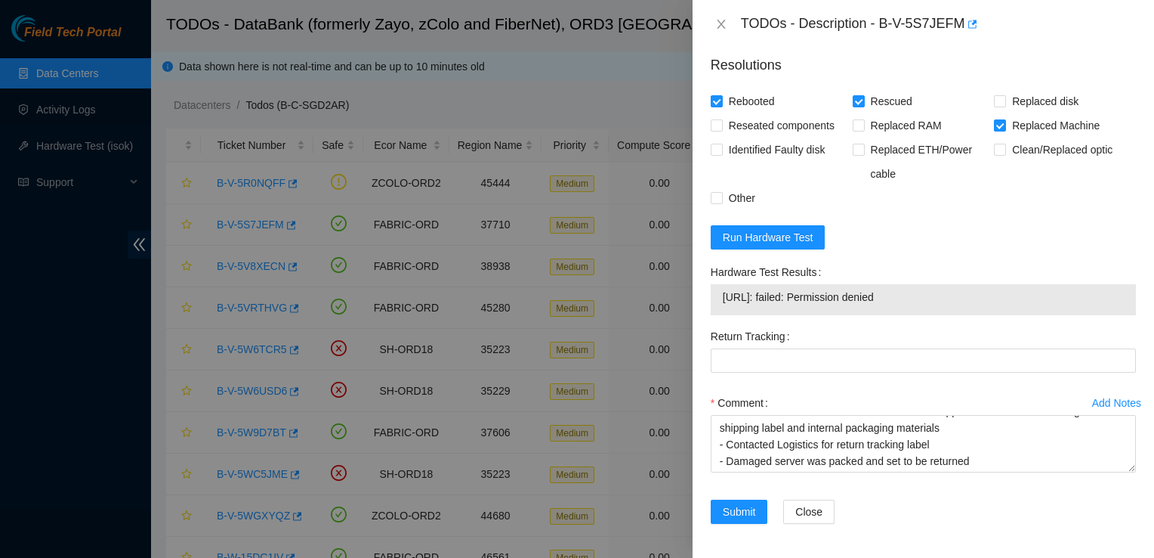
click at [388, 198] on div at bounding box center [577, 279] width 1154 height 558
click at [417, 304] on div at bounding box center [577, 279] width 1154 height 558
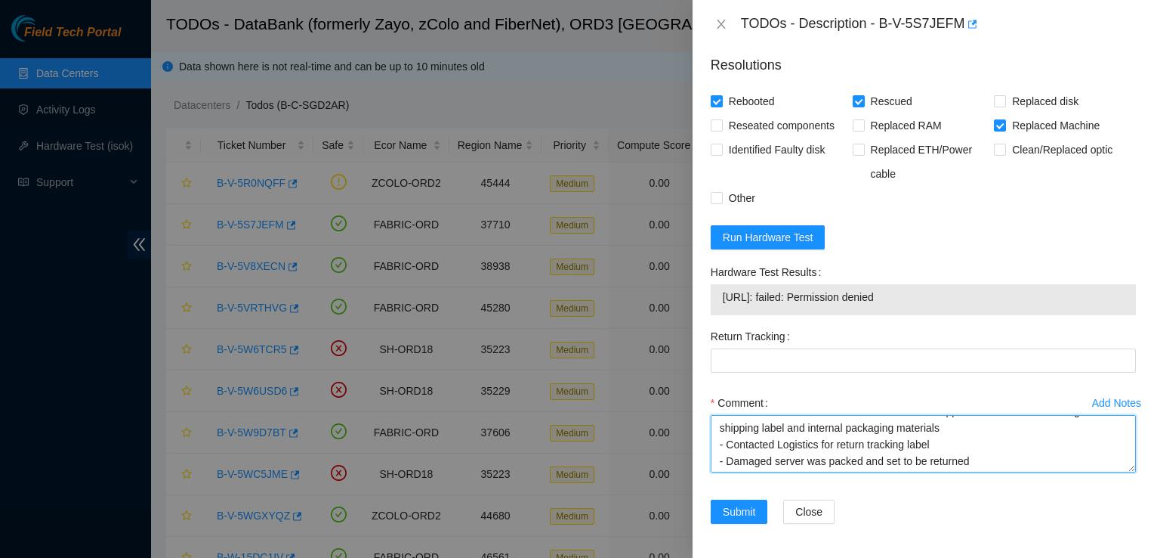
click at [749, 448] on textarea "- Located old device location - Replaced with new device - New device ISOK resu…" at bounding box center [923, 443] width 425 height 57
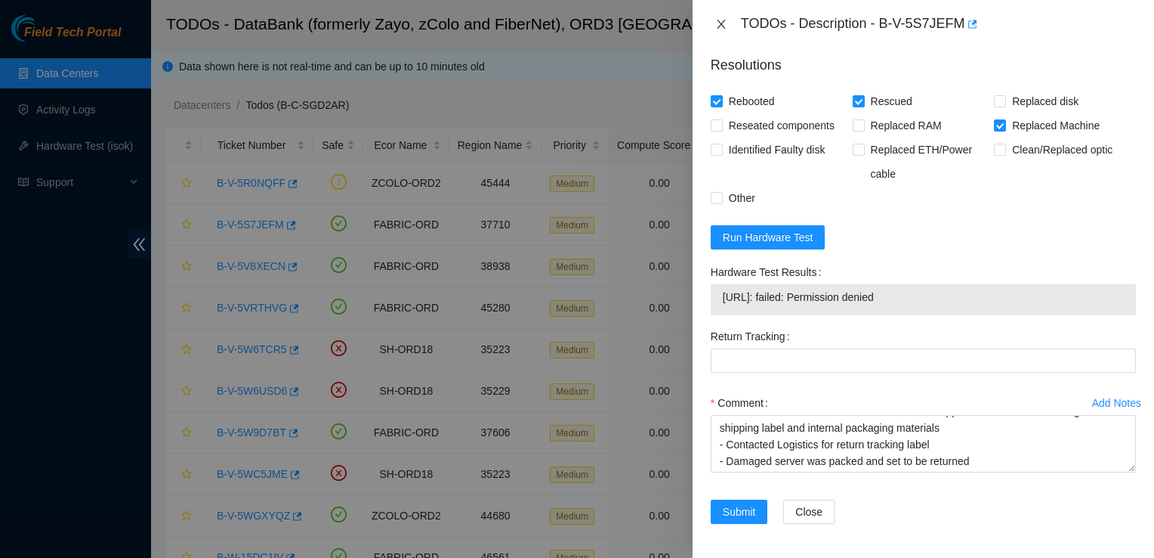
click at [721, 23] on icon "close" at bounding box center [721, 24] width 8 height 9
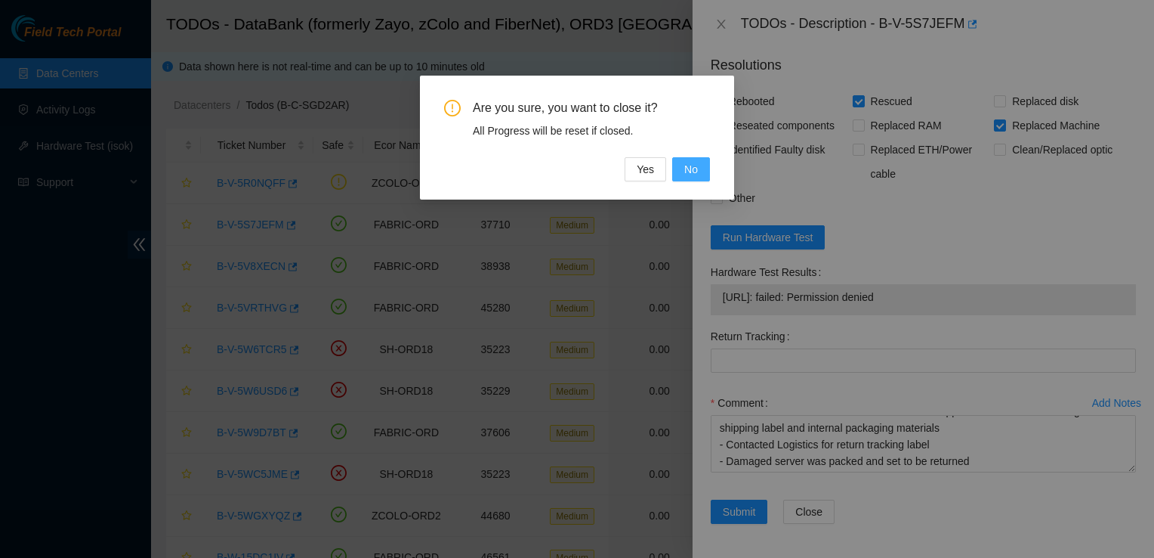
click at [693, 174] on span "No" at bounding box center [691, 169] width 14 height 17
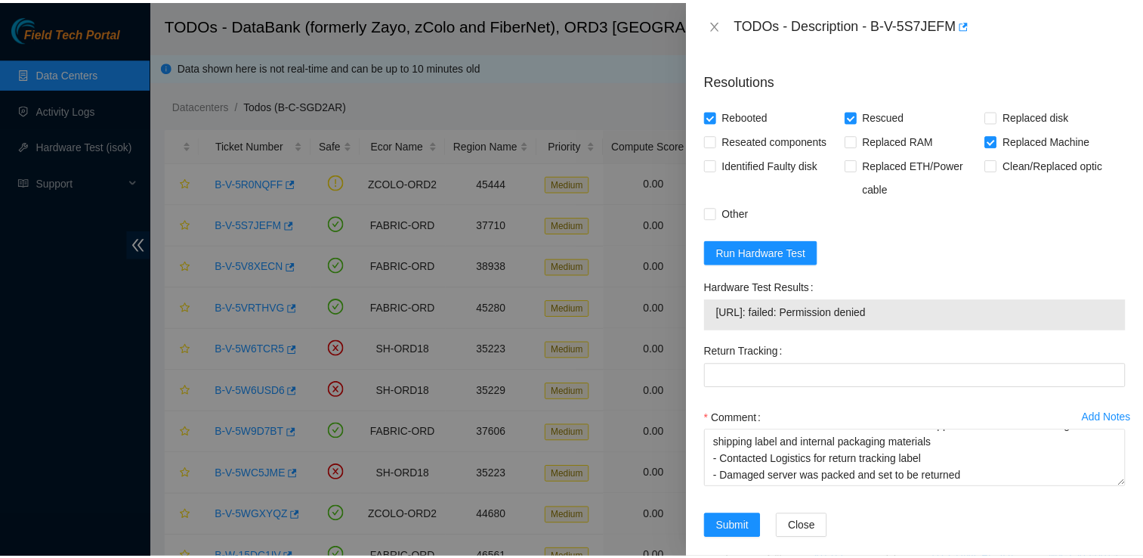
scroll to position [1236, 0]
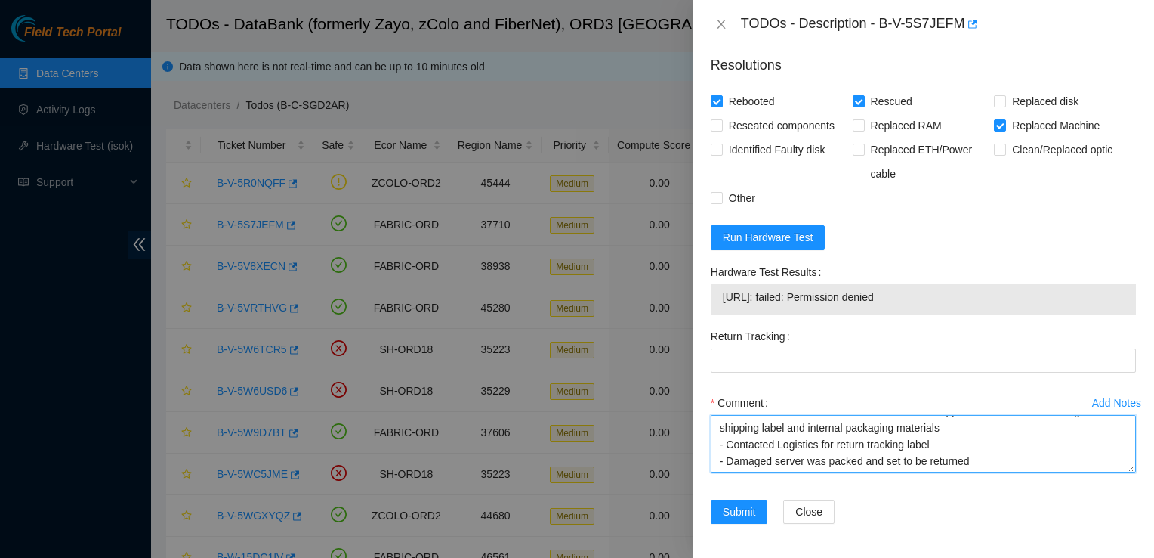
click at [798, 425] on textarea "- Located old device location - Replaced with new device - New device ISOK resu…" at bounding box center [923, 443] width 425 height 57
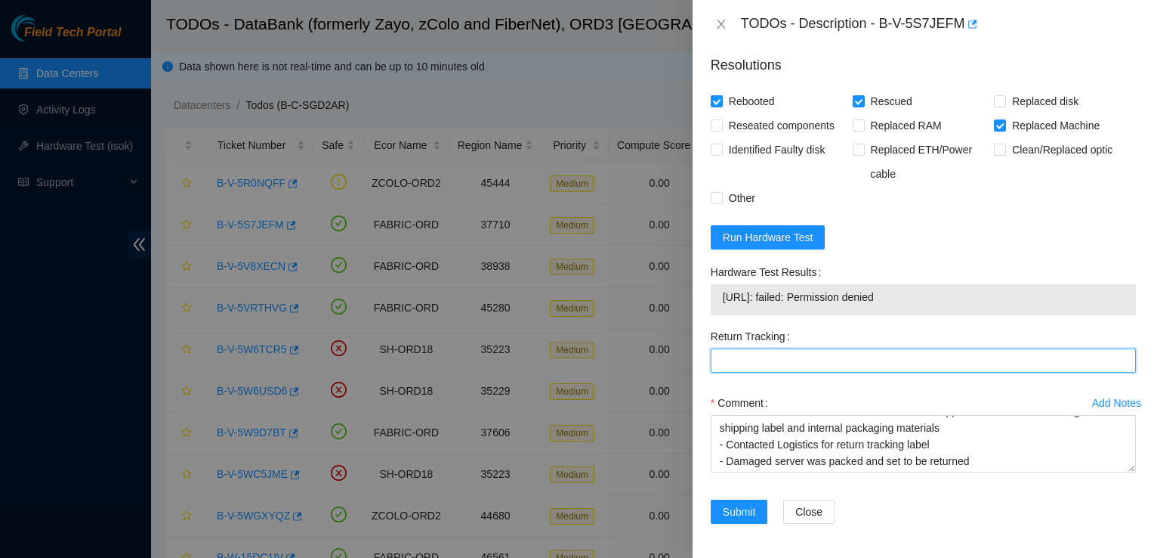
click at [722, 365] on Tracking "Return Tracking" at bounding box center [923, 360] width 425 height 24
click at [733, 361] on Tracking "417284" at bounding box center [923, 360] width 425 height 24
type Tracking "417328429924"
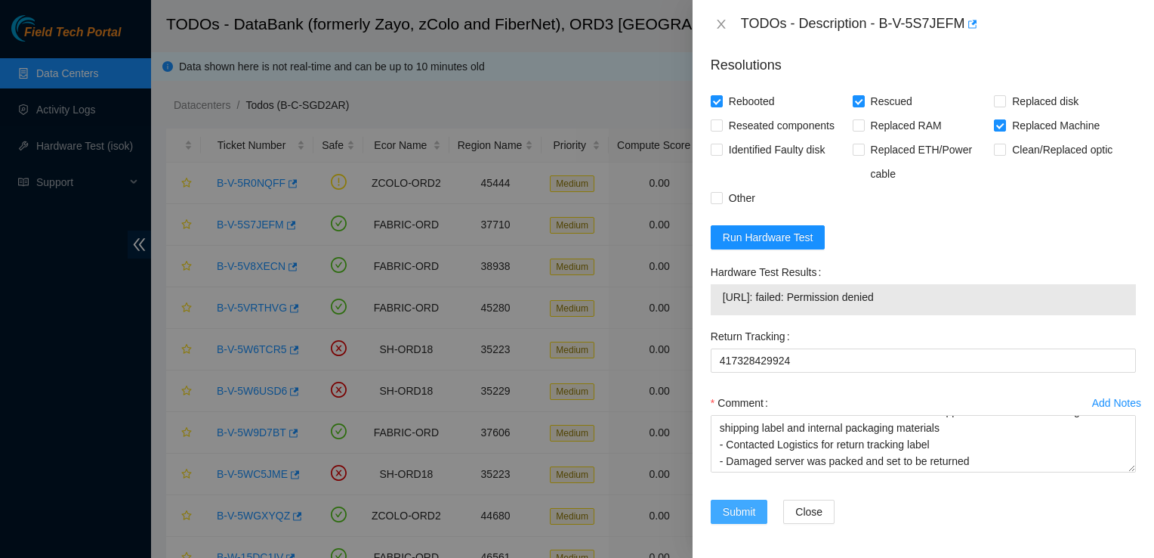
click at [740, 503] on span "Submit" at bounding box center [739, 511] width 33 height 17
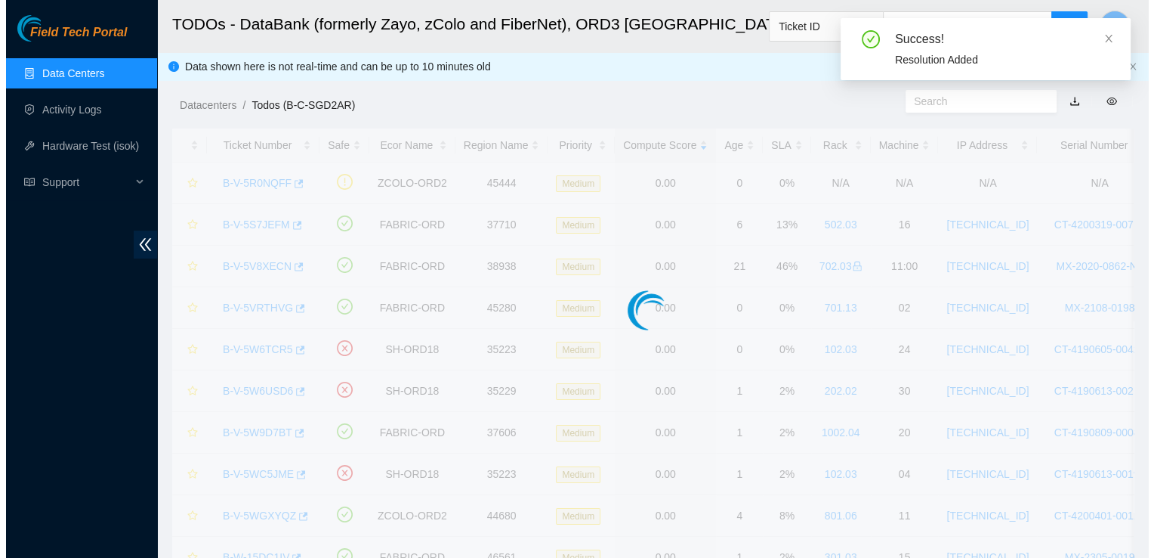
scroll to position [405, 0]
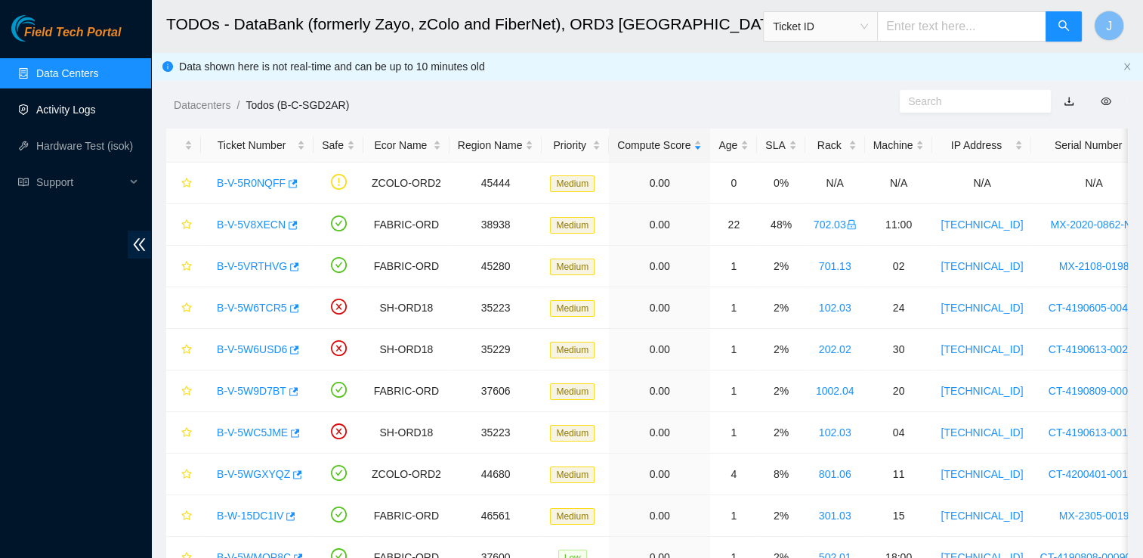
click at [96, 107] on link "Activity Logs" at bounding box center [66, 110] width 60 height 12
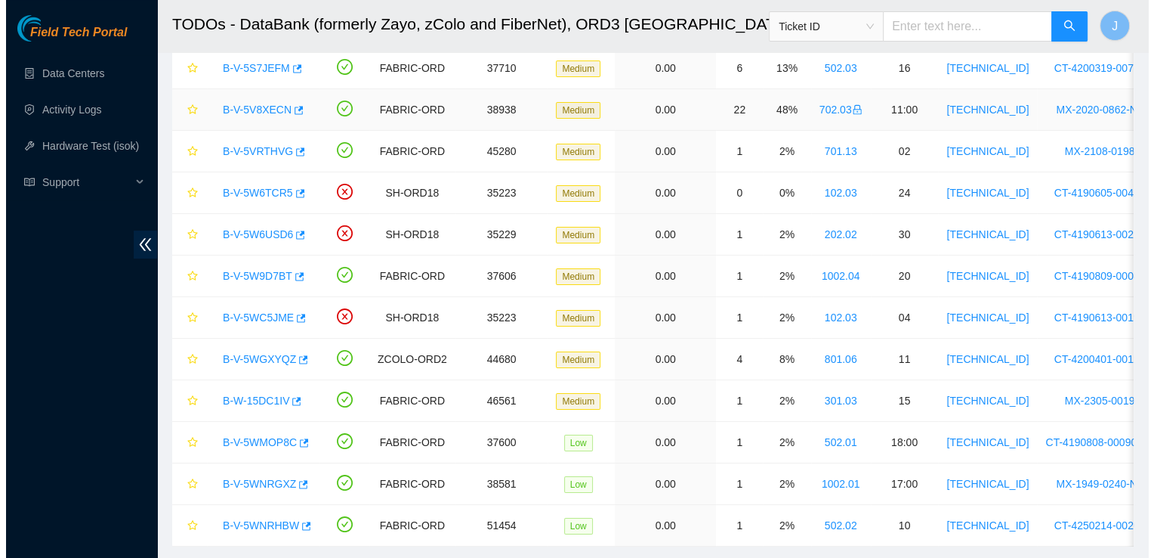
scroll to position [169, 0]
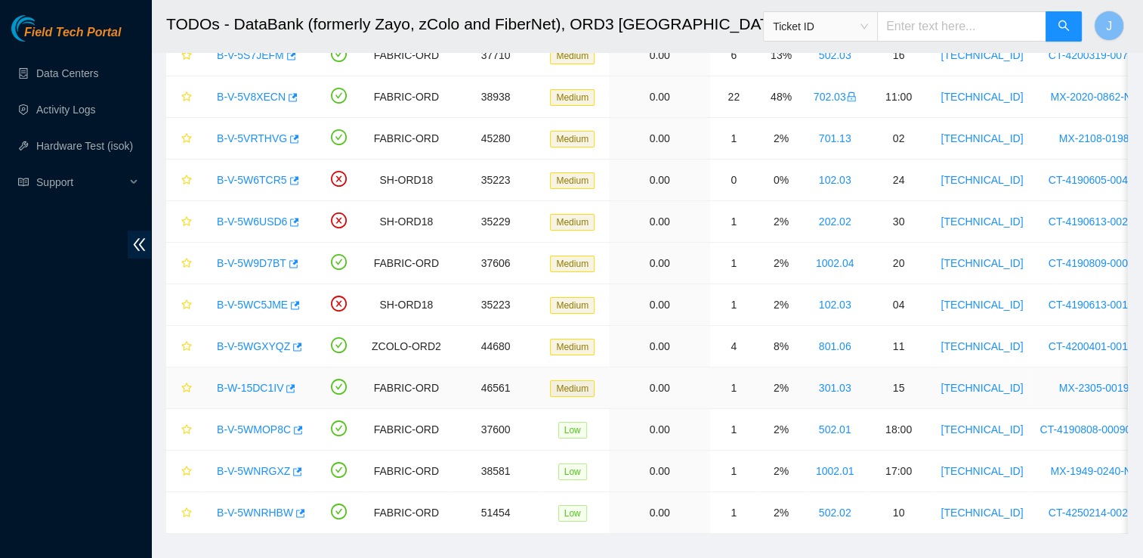
click at [263, 387] on link "B-W-15DC1IV" at bounding box center [250, 388] width 66 height 12
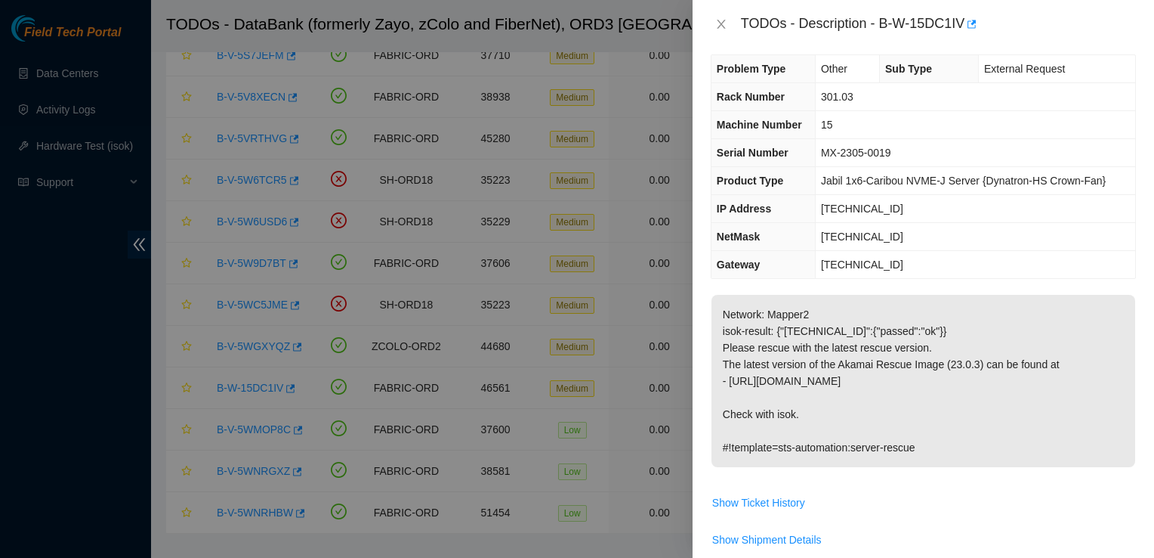
scroll to position [0, 0]
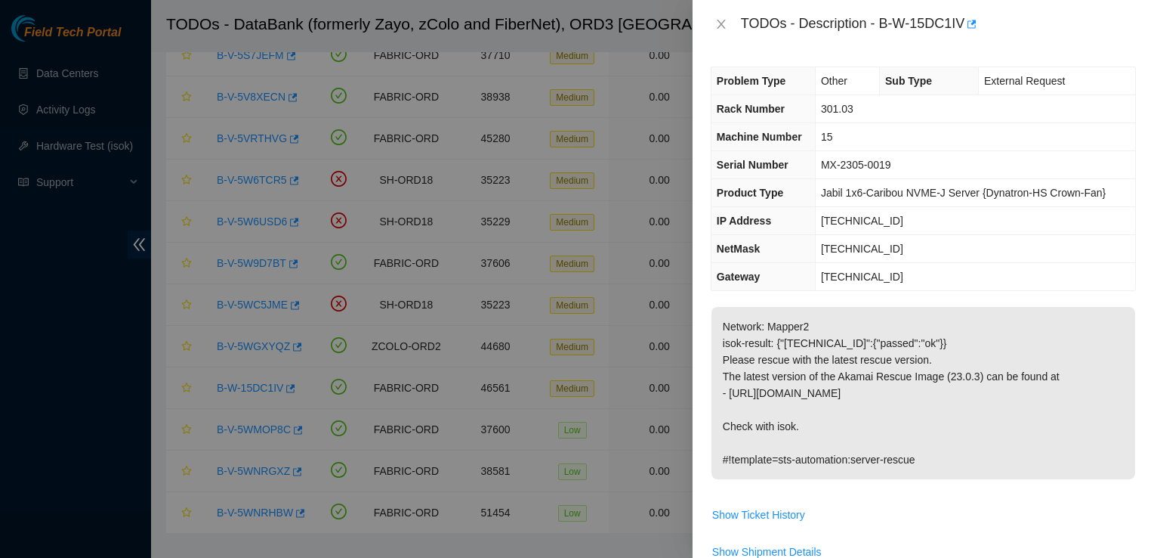
click at [575, 322] on div at bounding box center [577, 279] width 1154 height 558
click at [807, 402] on p "Network: Mapper2 isok-result: {"23.200.85.178":{"passed":"ok"}} Please rescue w…" at bounding box center [924, 393] width 424 height 172
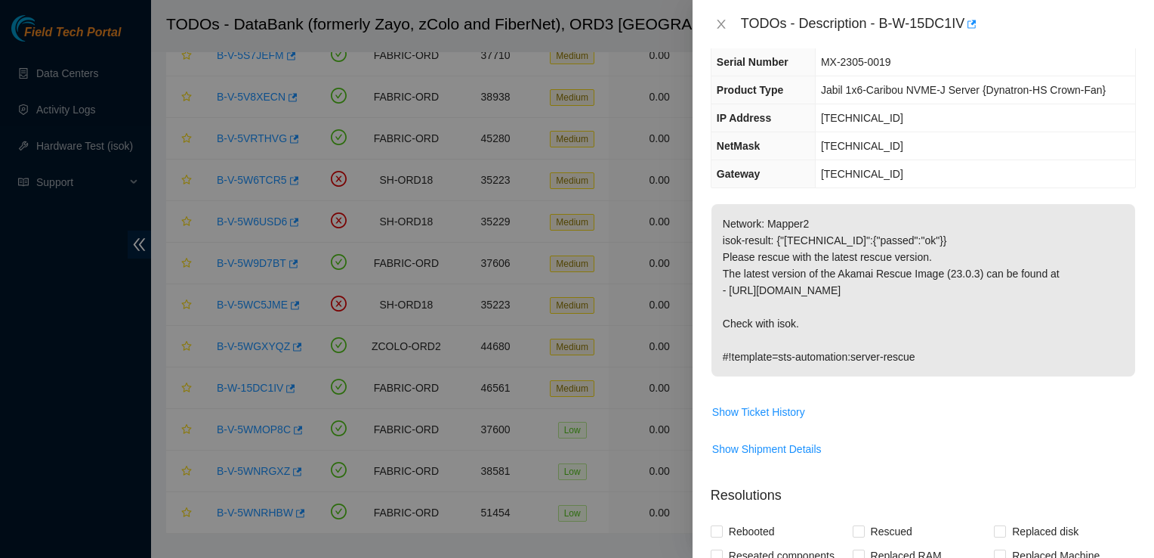
scroll to position [119, 0]
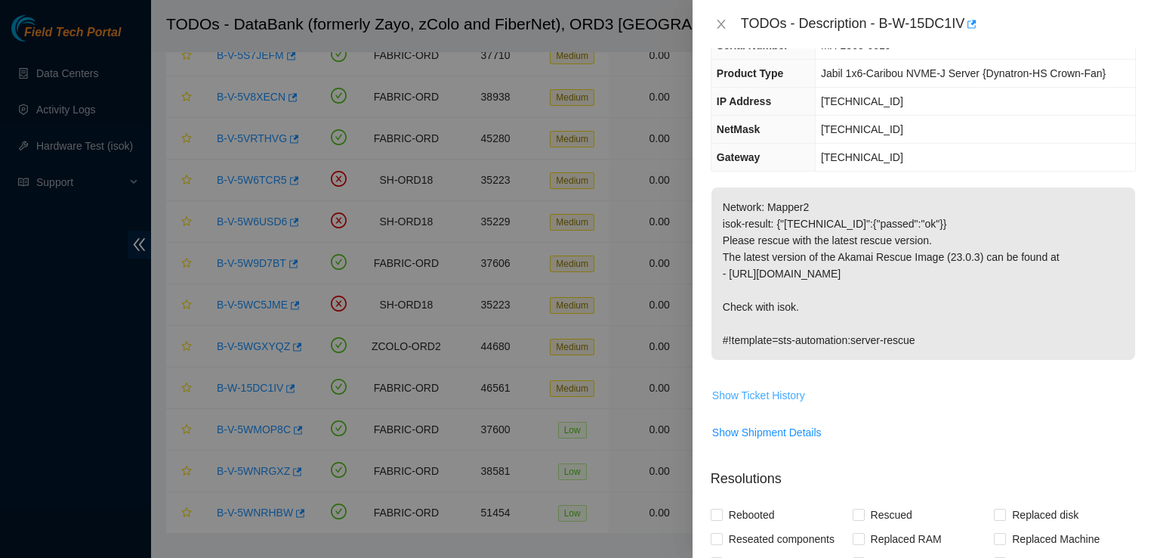
click at [777, 399] on span "Show Ticket History" at bounding box center [758, 395] width 93 height 17
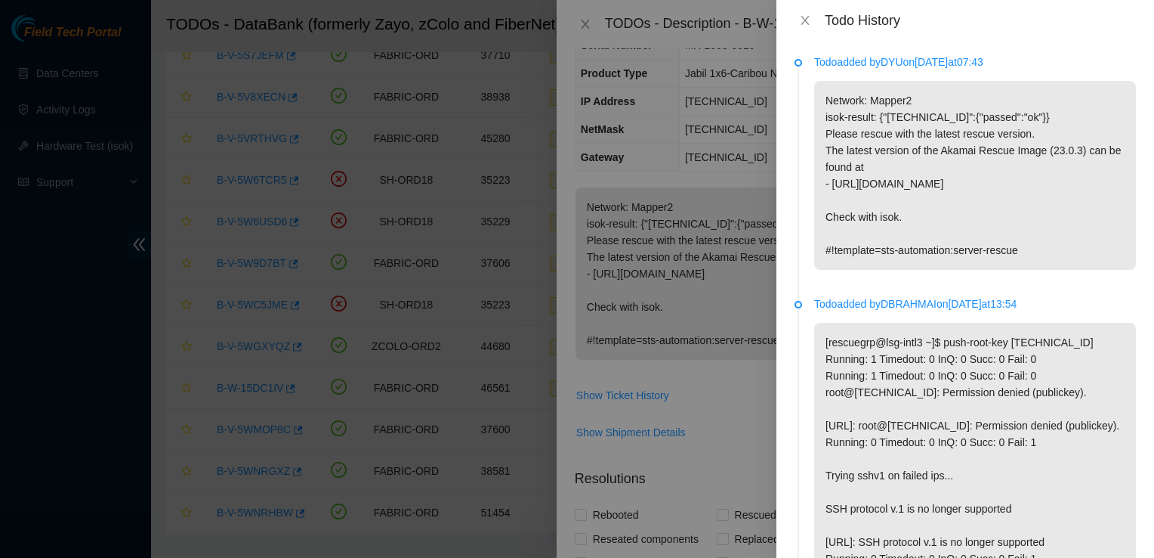
click at [774, 29] on div at bounding box center [577, 279] width 1154 height 558
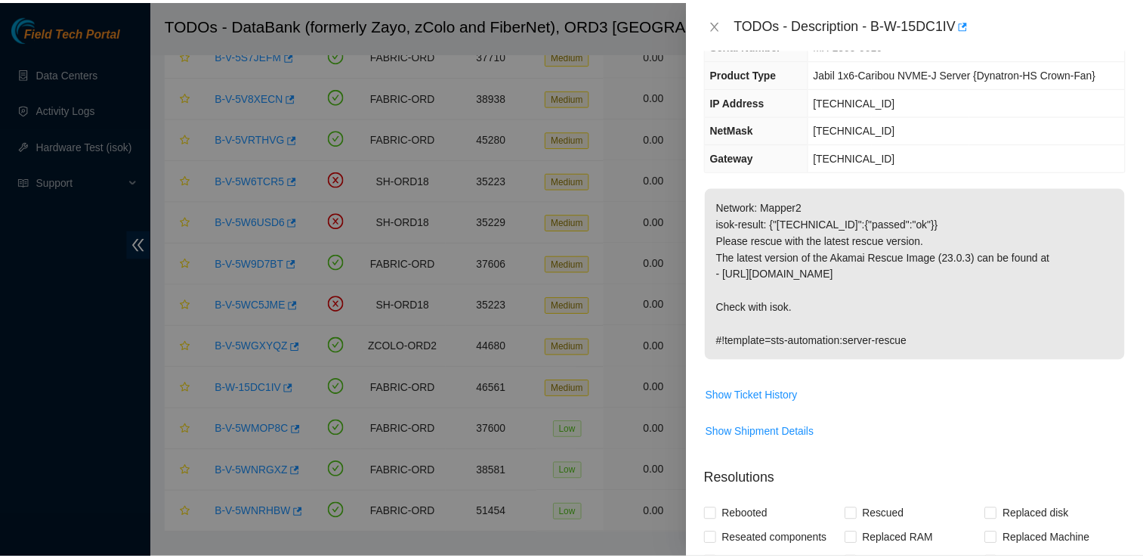
scroll to position [0, 0]
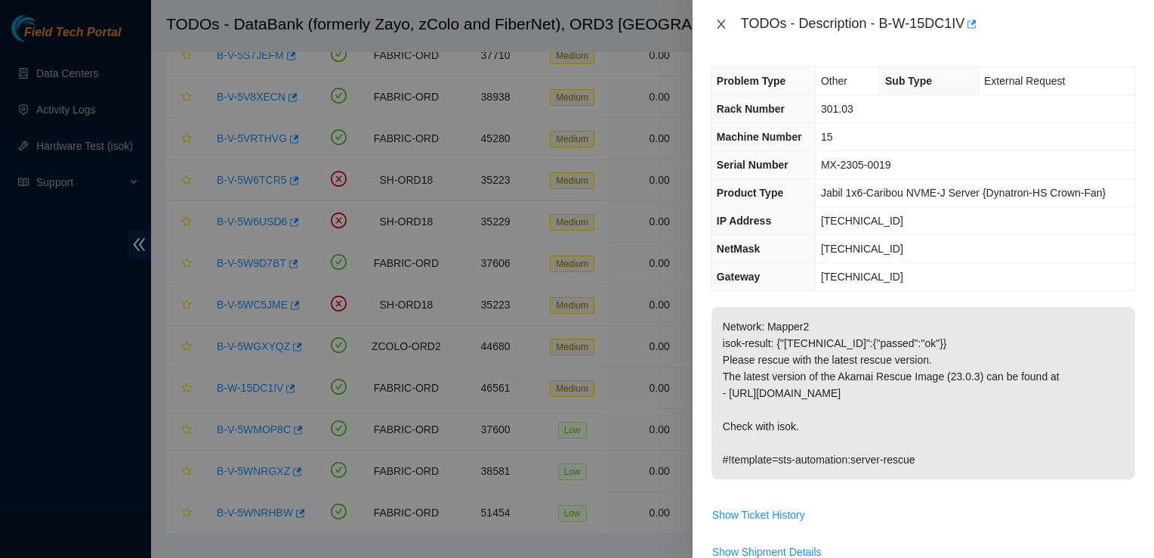
click at [724, 26] on icon "close" at bounding box center [721, 24] width 12 height 12
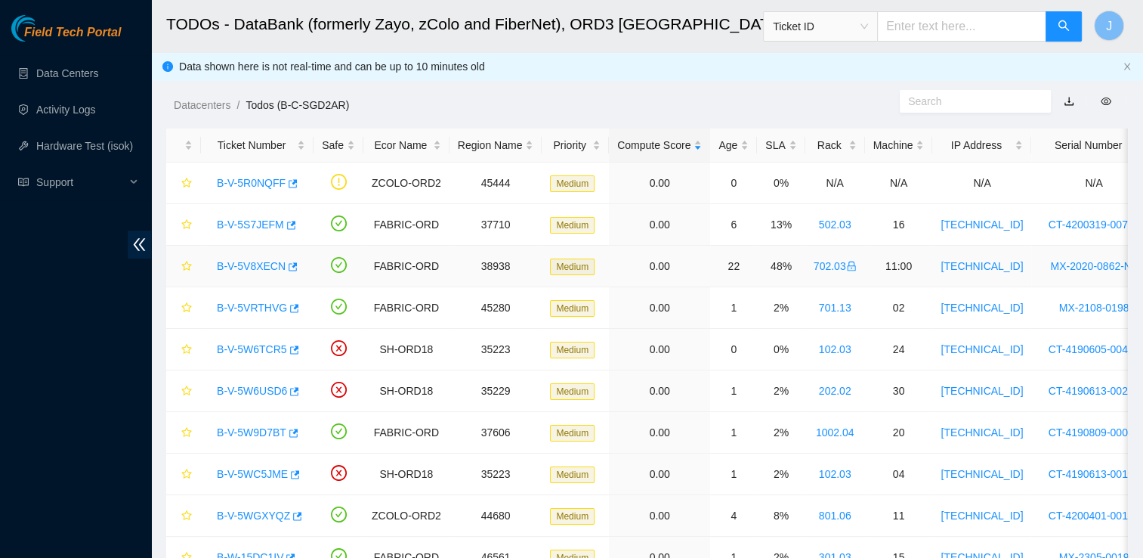
click at [267, 264] on link "B-V-5V8XECN" at bounding box center [251, 266] width 69 height 12
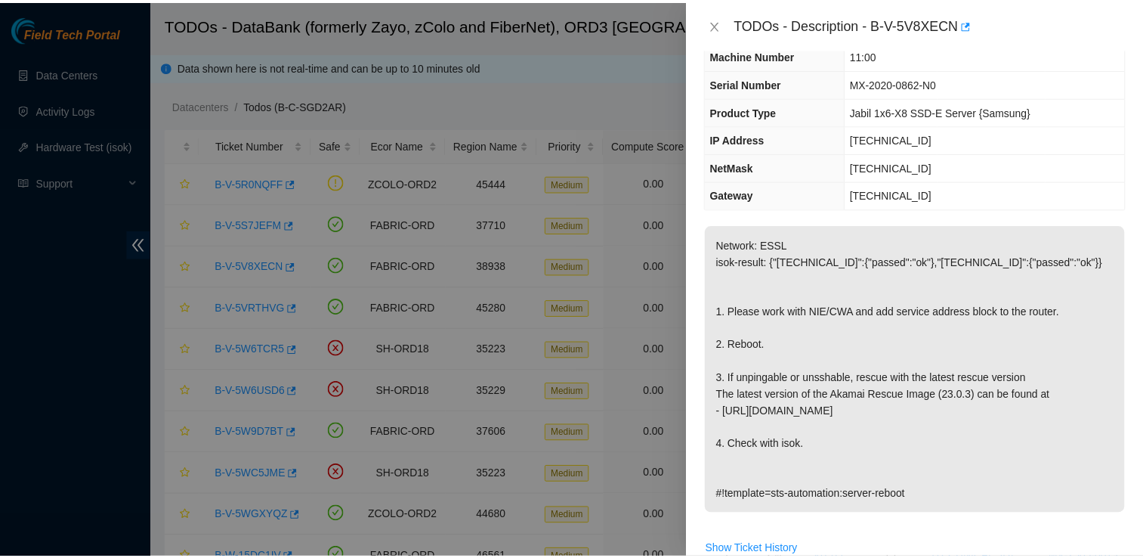
scroll to position [104, 0]
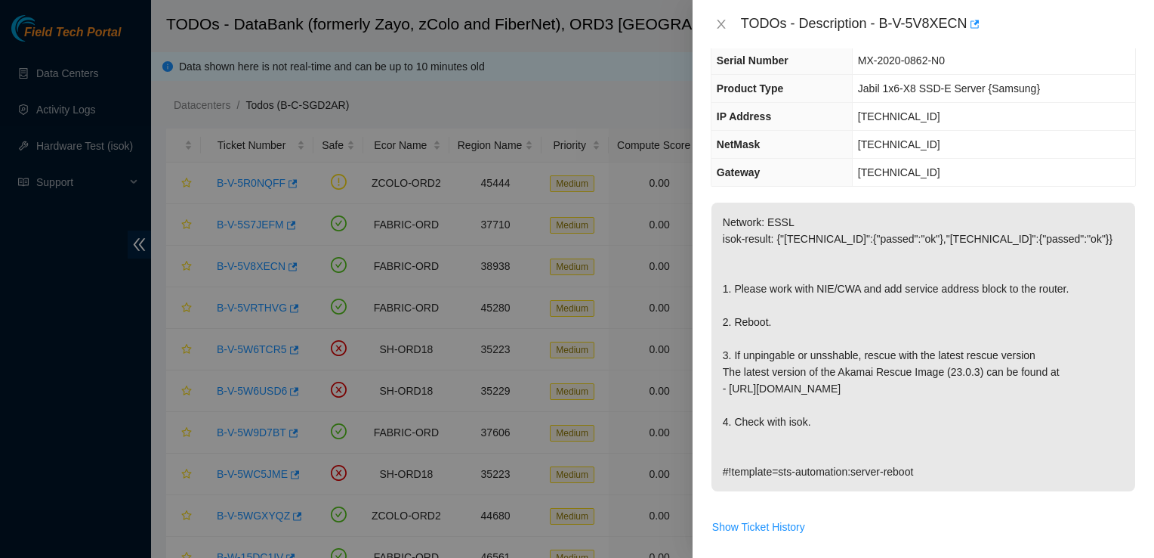
click at [664, 382] on div at bounding box center [577, 279] width 1154 height 558
click at [721, 29] on icon "close" at bounding box center [721, 24] width 12 height 12
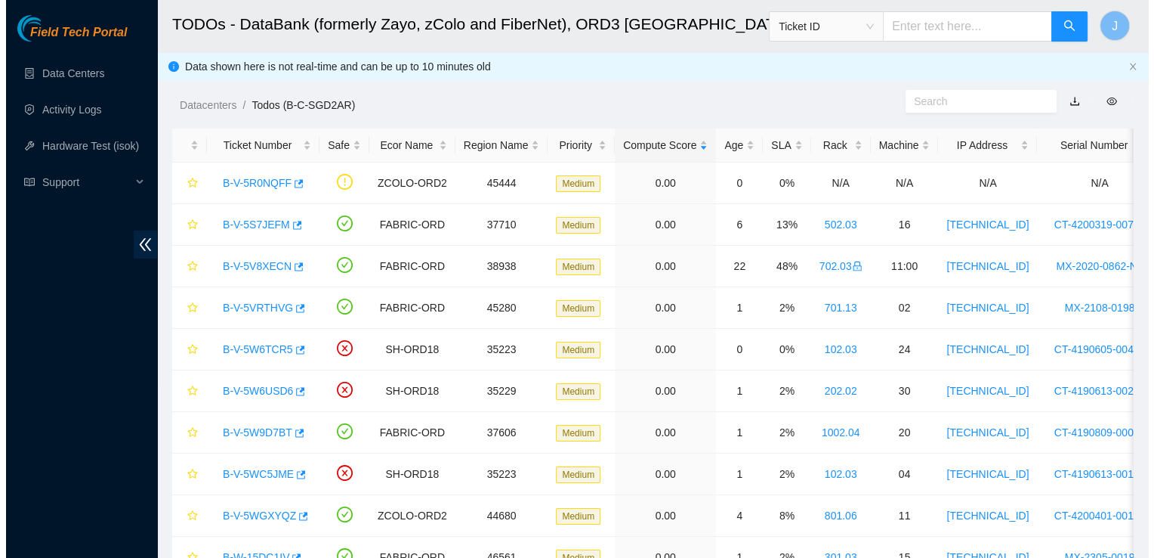
scroll to position [154, 0]
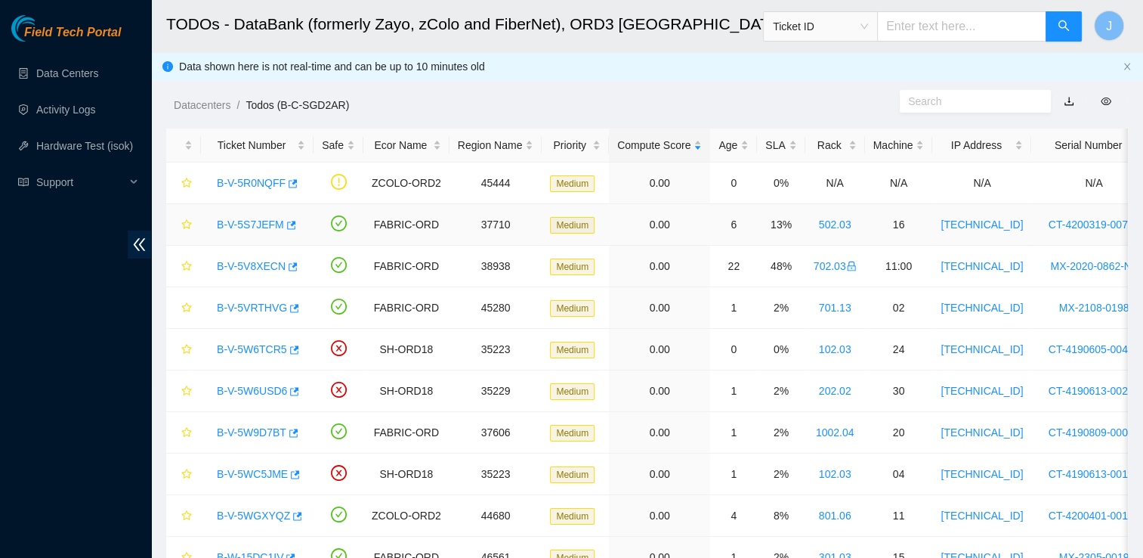
click at [412, 221] on td "FABRIC-ORD" at bounding box center [406, 225] width 86 height 42
click at [254, 230] on link "B-V-5S7JEFM" at bounding box center [250, 224] width 67 height 12
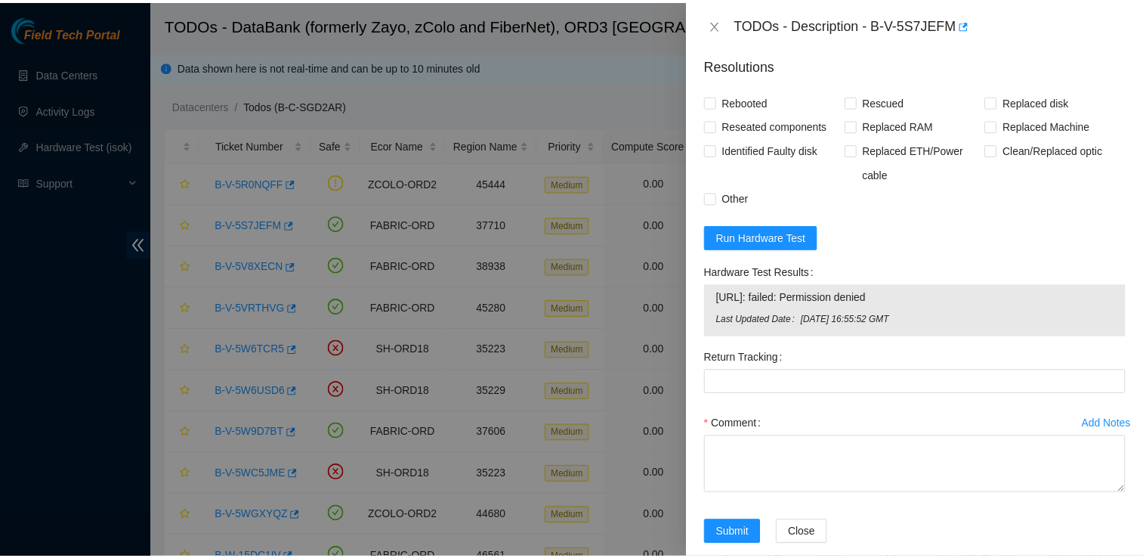
scroll to position [1257, 0]
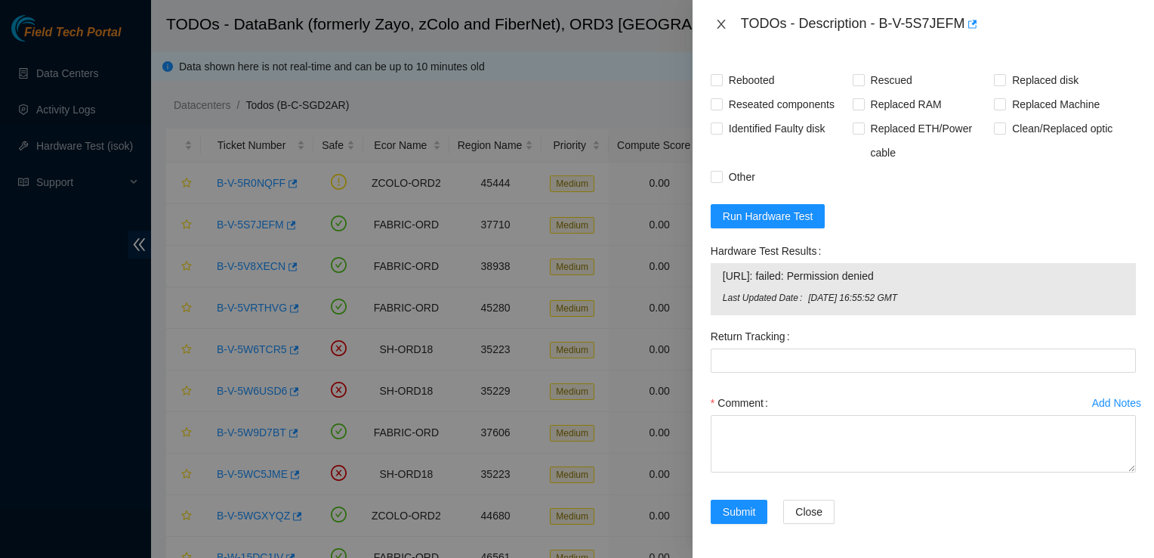
click at [725, 28] on icon "close" at bounding box center [721, 24] width 12 height 12
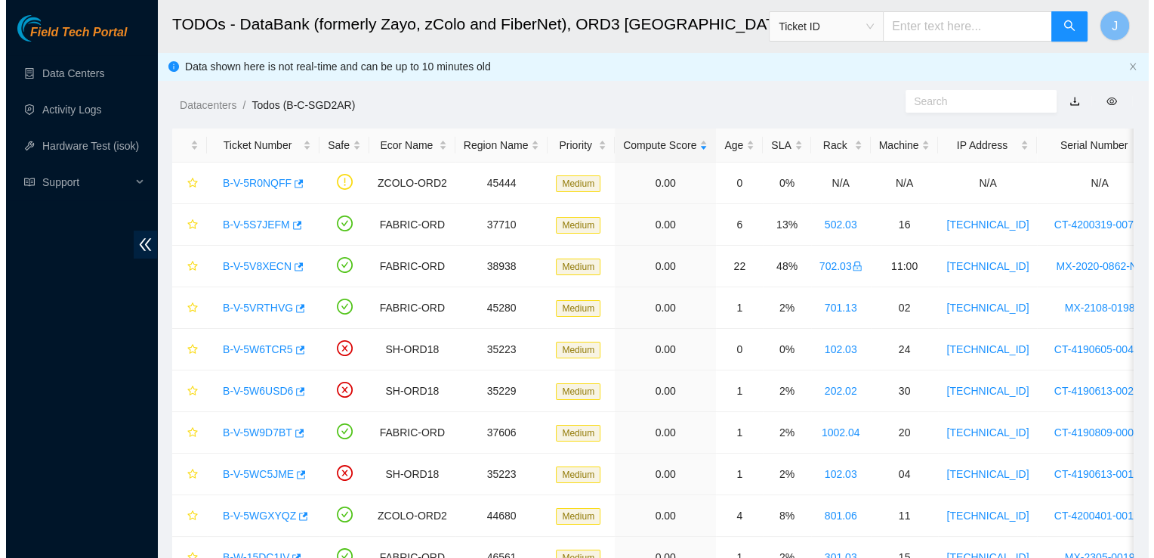
scroll to position [426, 0]
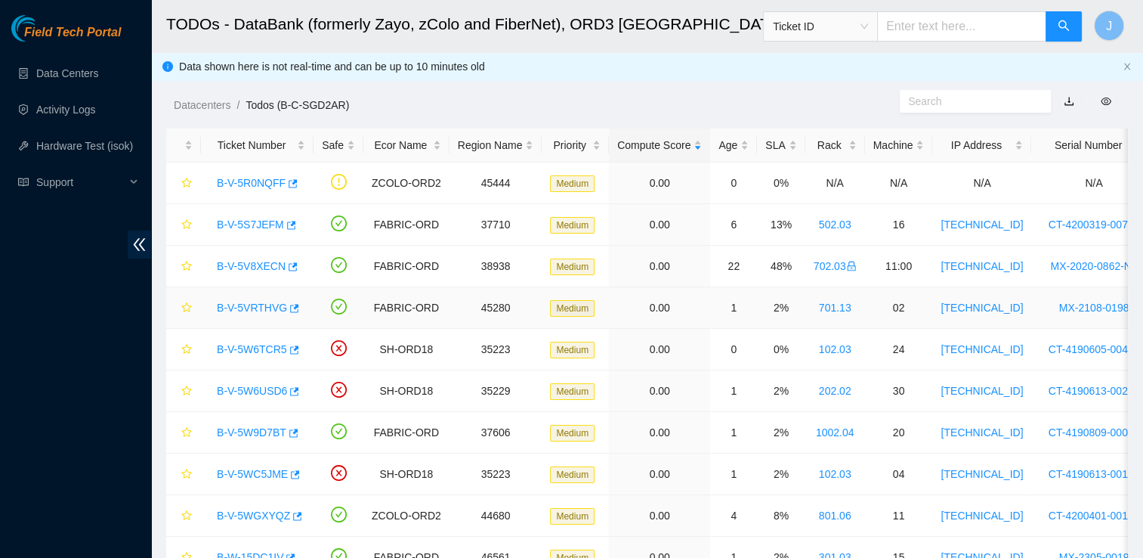
click at [245, 307] on link "B-V-5VRTHVG" at bounding box center [252, 307] width 70 height 12
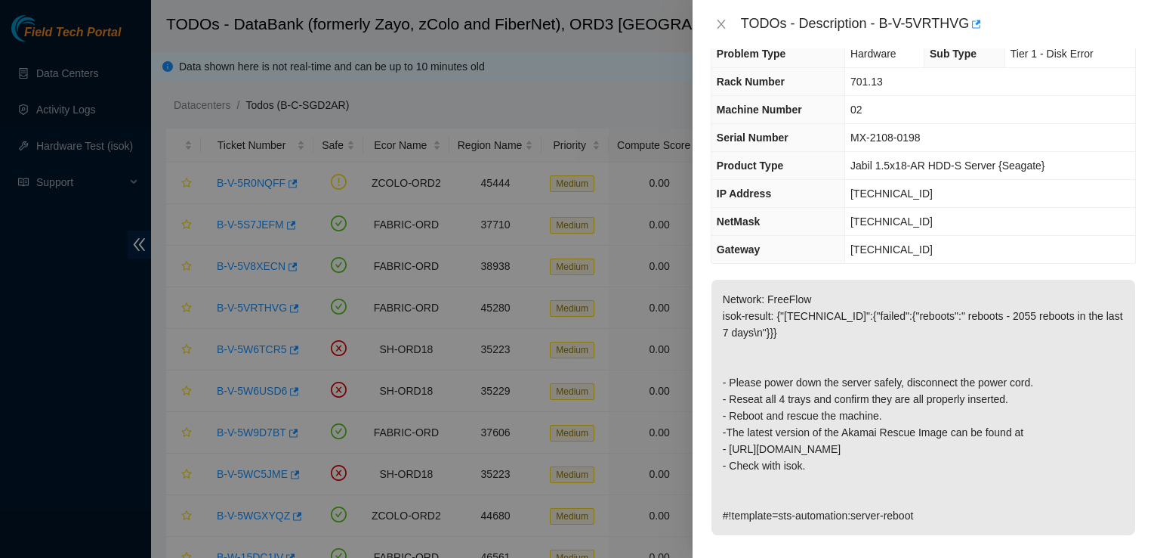
scroll to position [0, 0]
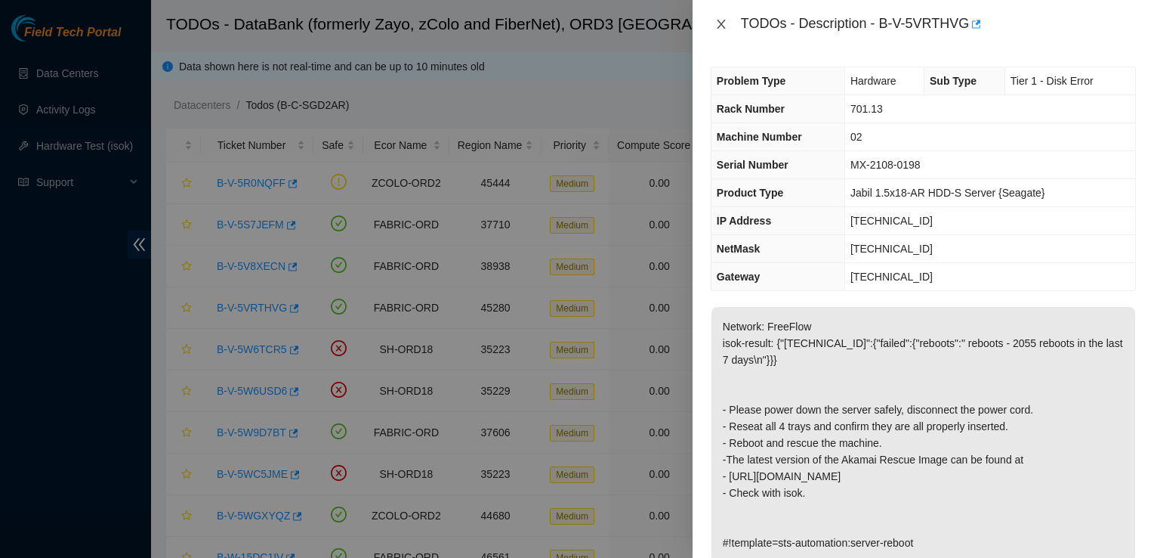
click at [723, 25] on icon "close" at bounding box center [721, 24] width 12 height 12
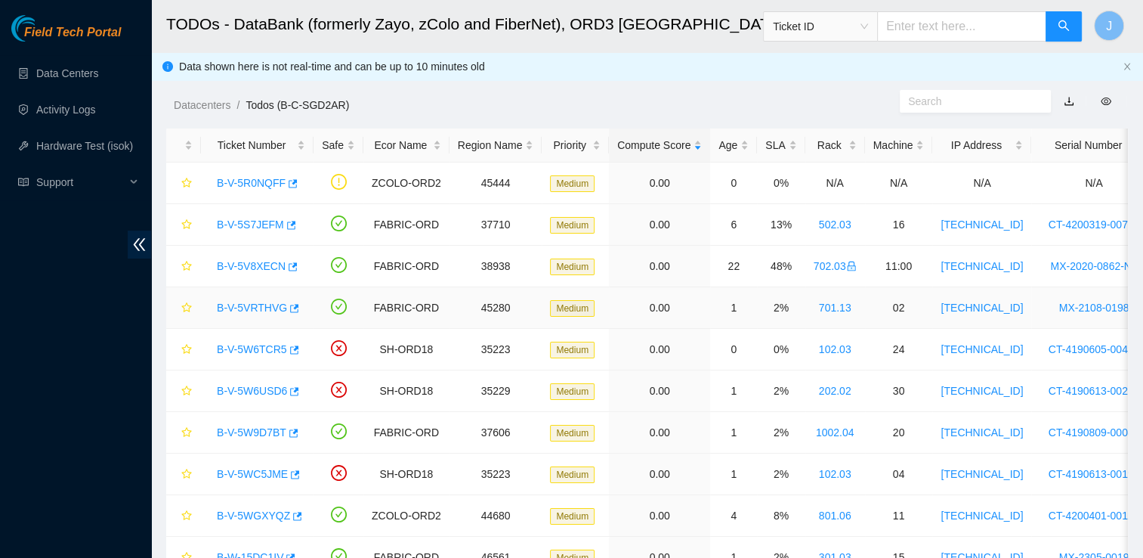
click at [263, 311] on link "B-V-5VRTHVG" at bounding box center [252, 307] width 70 height 12
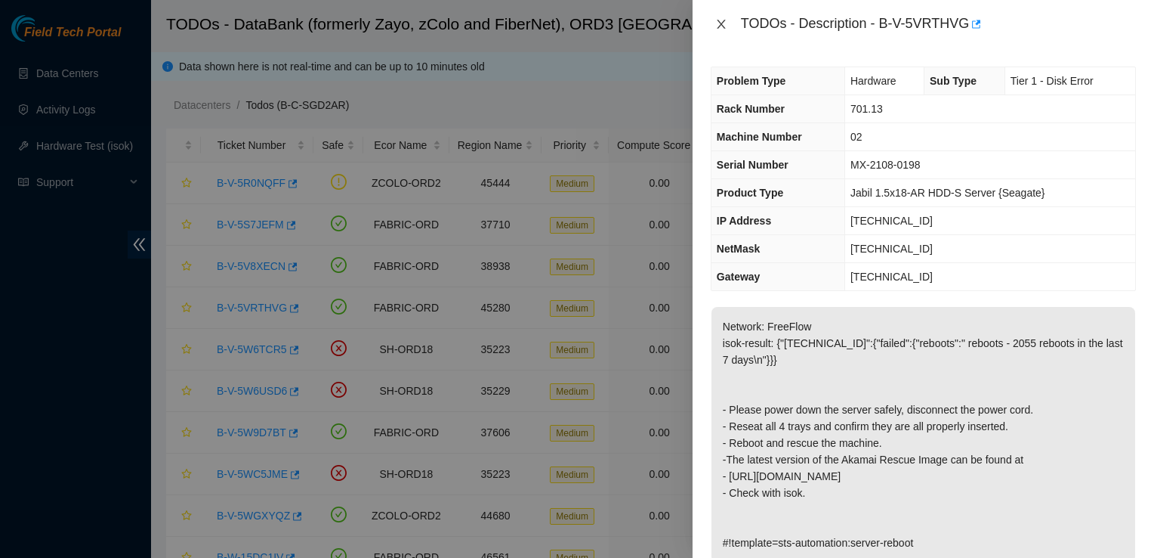
click at [719, 26] on icon "close" at bounding box center [721, 24] width 8 height 9
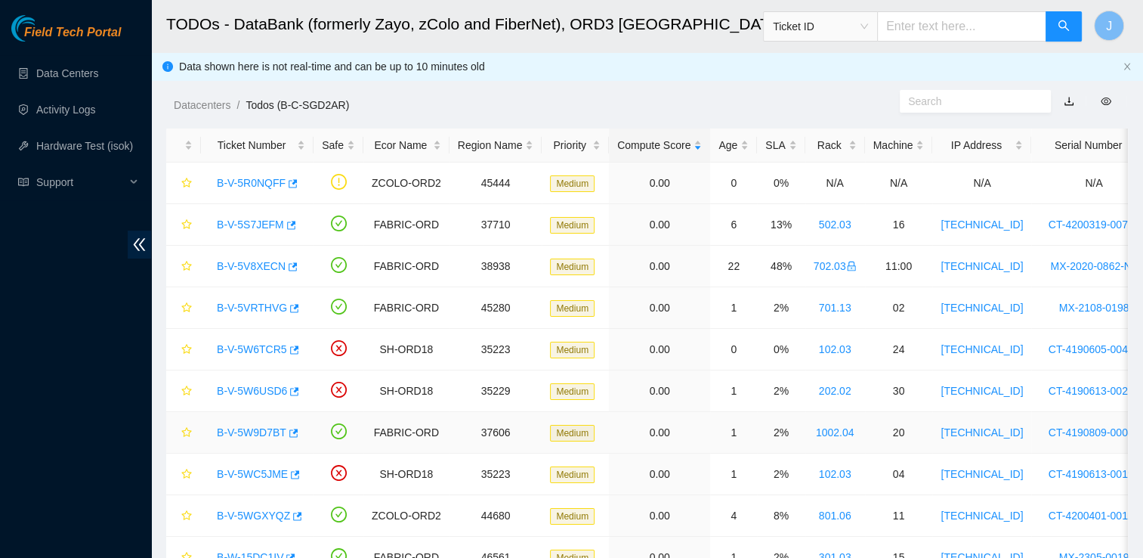
click at [256, 431] on link "B-V-5W9D7BT" at bounding box center [252, 432] width 70 height 12
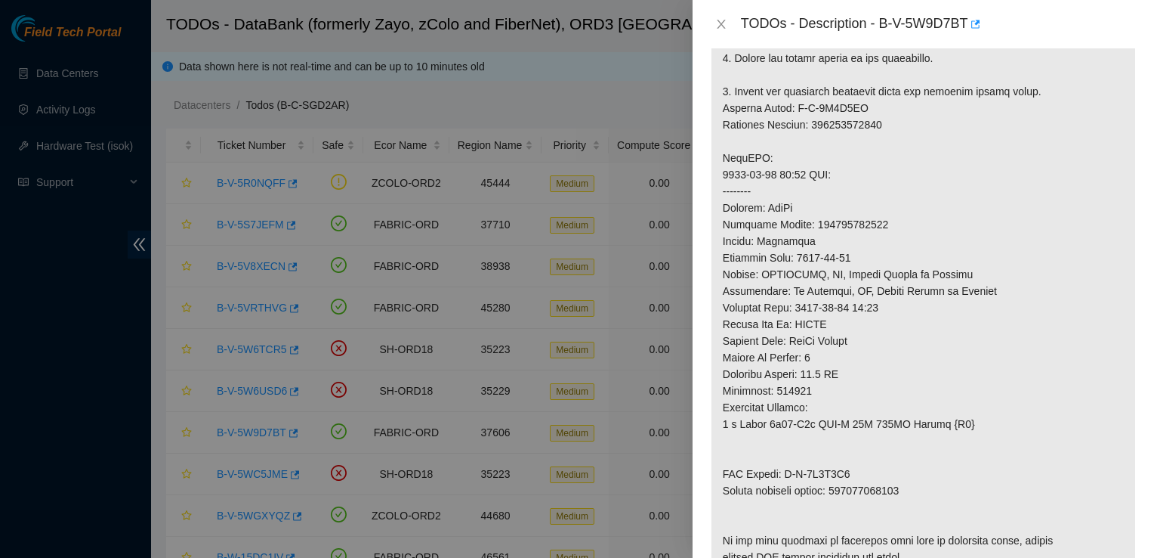
scroll to position [589, 0]
